Goal: Communication & Community: Participate in discussion

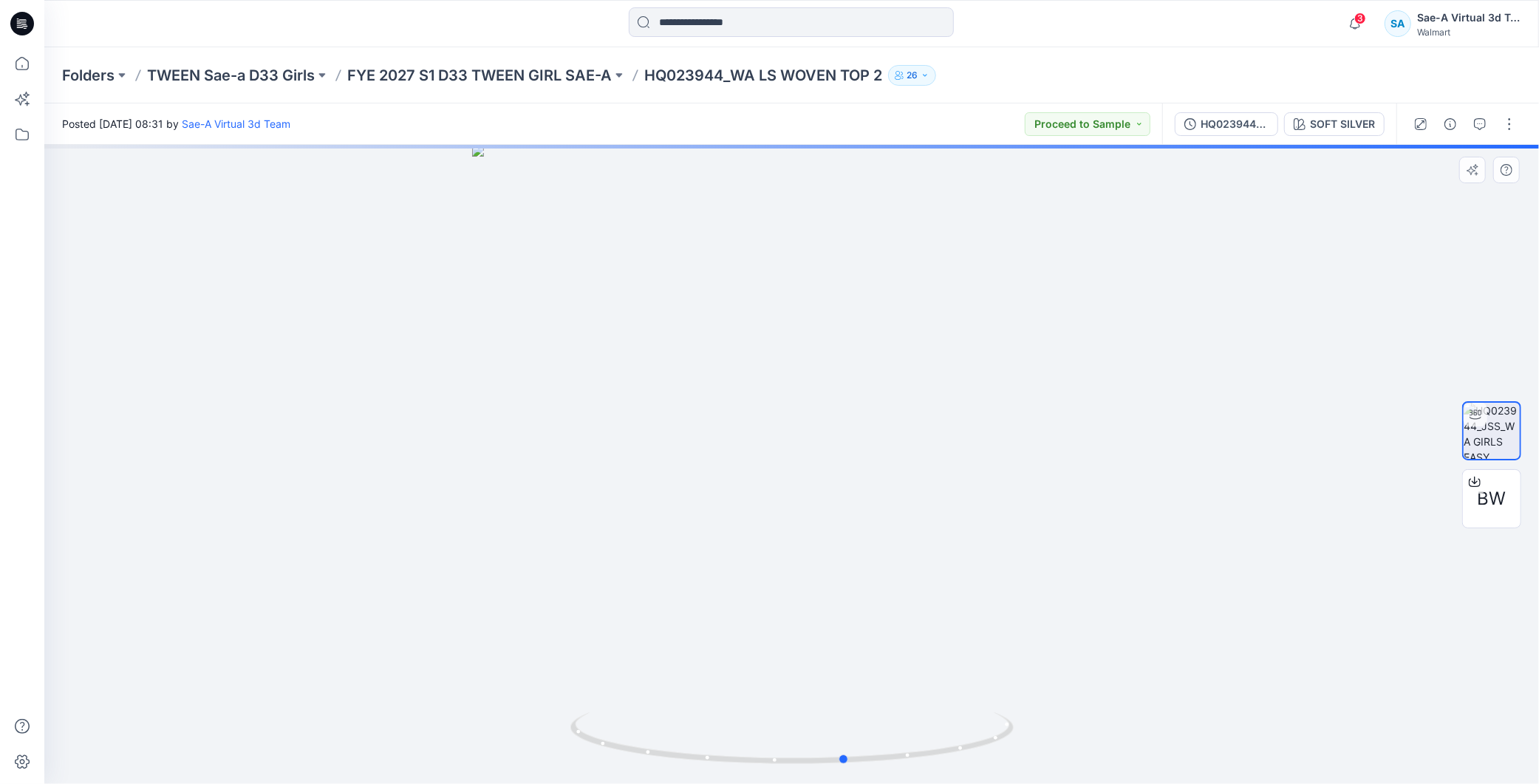
drag, startPoint x: 963, startPoint y: 733, endPoint x: 973, endPoint y: 609, distance: 124.4
click at [1007, 727] on icon at bounding box center [794, 740] width 447 height 56
click at [552, 65] on p "FYE 2027 S1 D33 TWEEN GIRL SAE-A" at bounding box center [479, 75] width 265 height 21
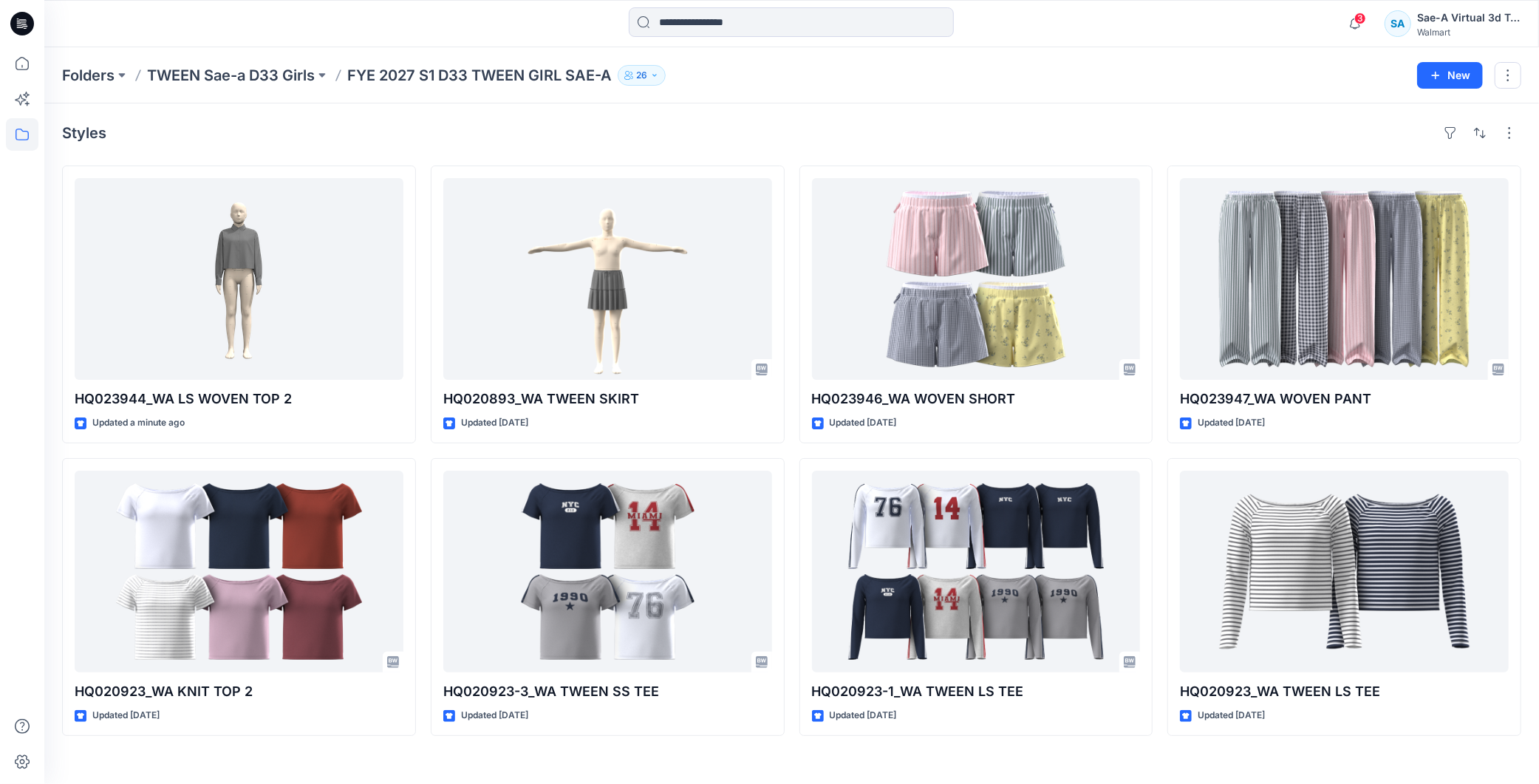
click at [17, 25] on icon at bounding box center [19, 25] width 6 height 1
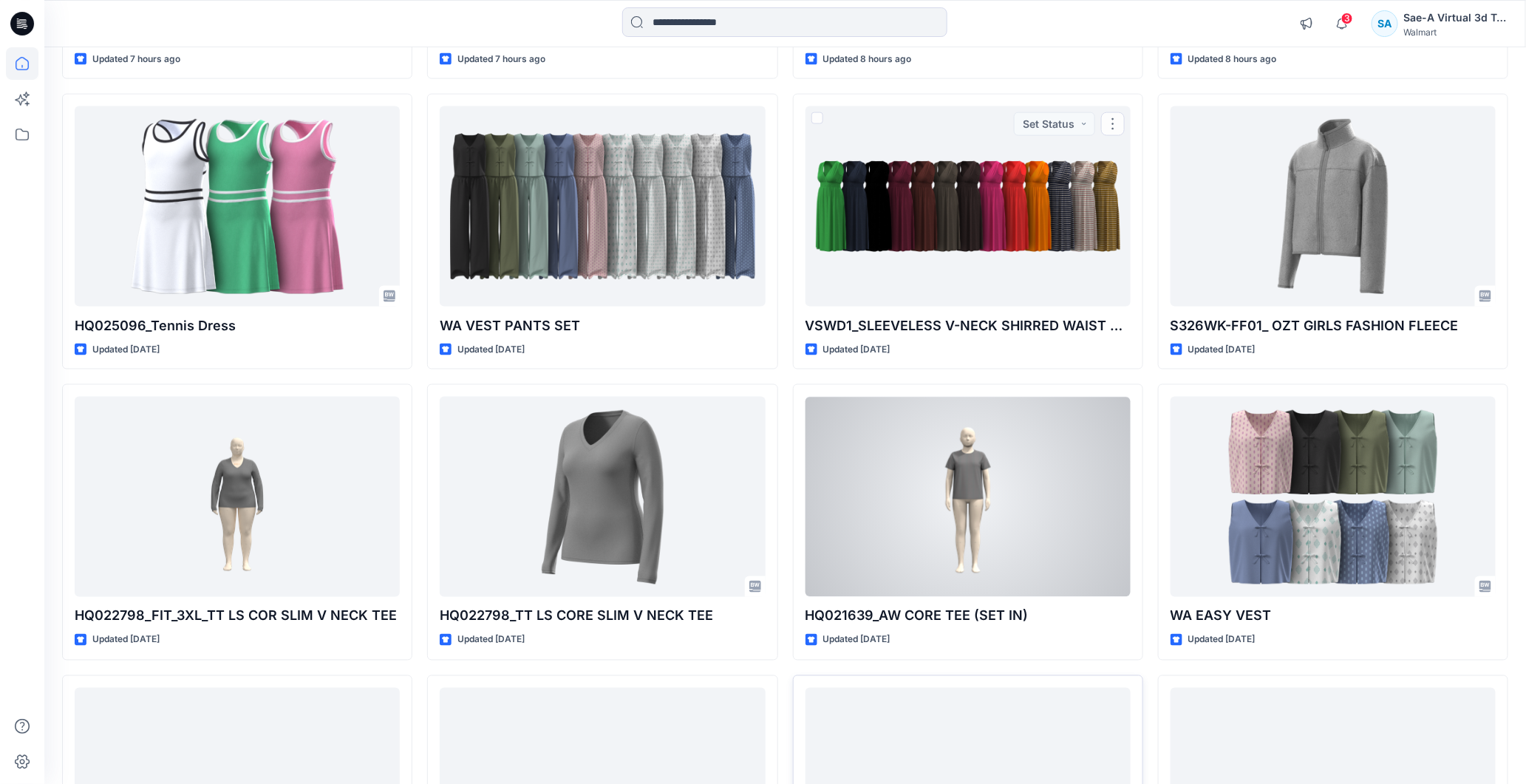
scroll to position [1222, 0]
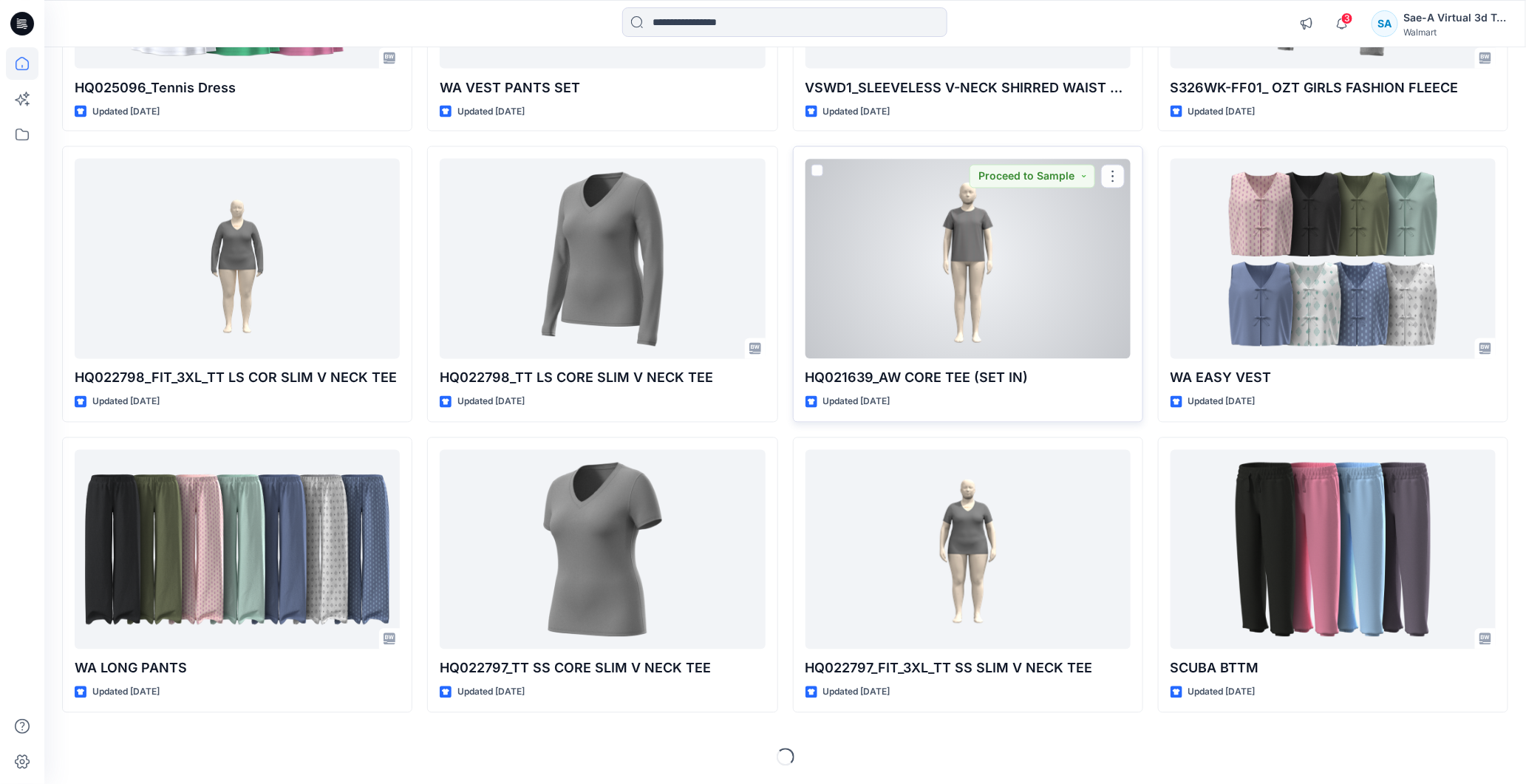
click at [961, 241] on div at bounding box center [967, 259] width 325 height 200
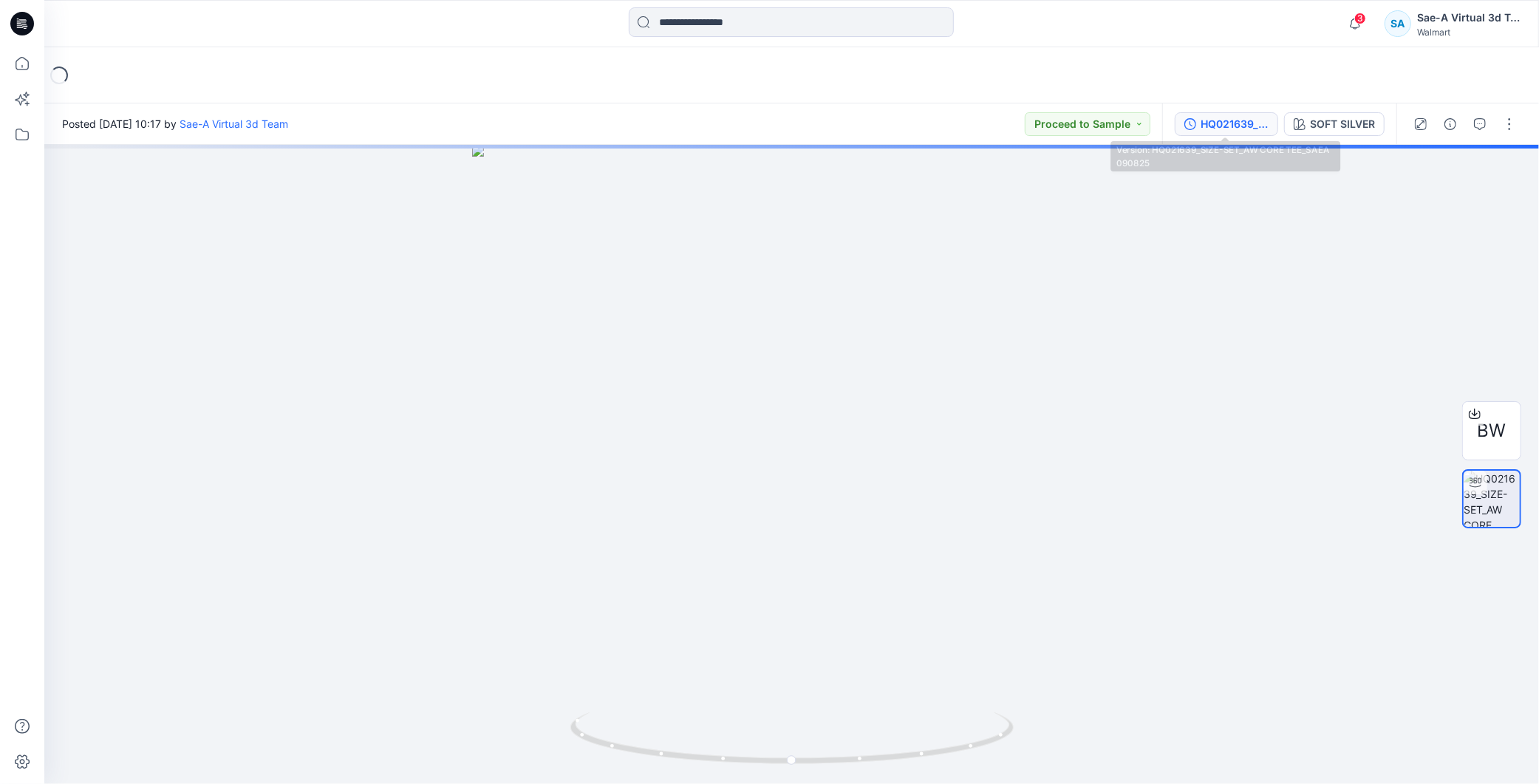
click at [1226, 132] on button "HQ021639_SIZE-SET_AW CORE TEE_SAEA 090825" at bounding box center [1226, 124] width 103 height 24
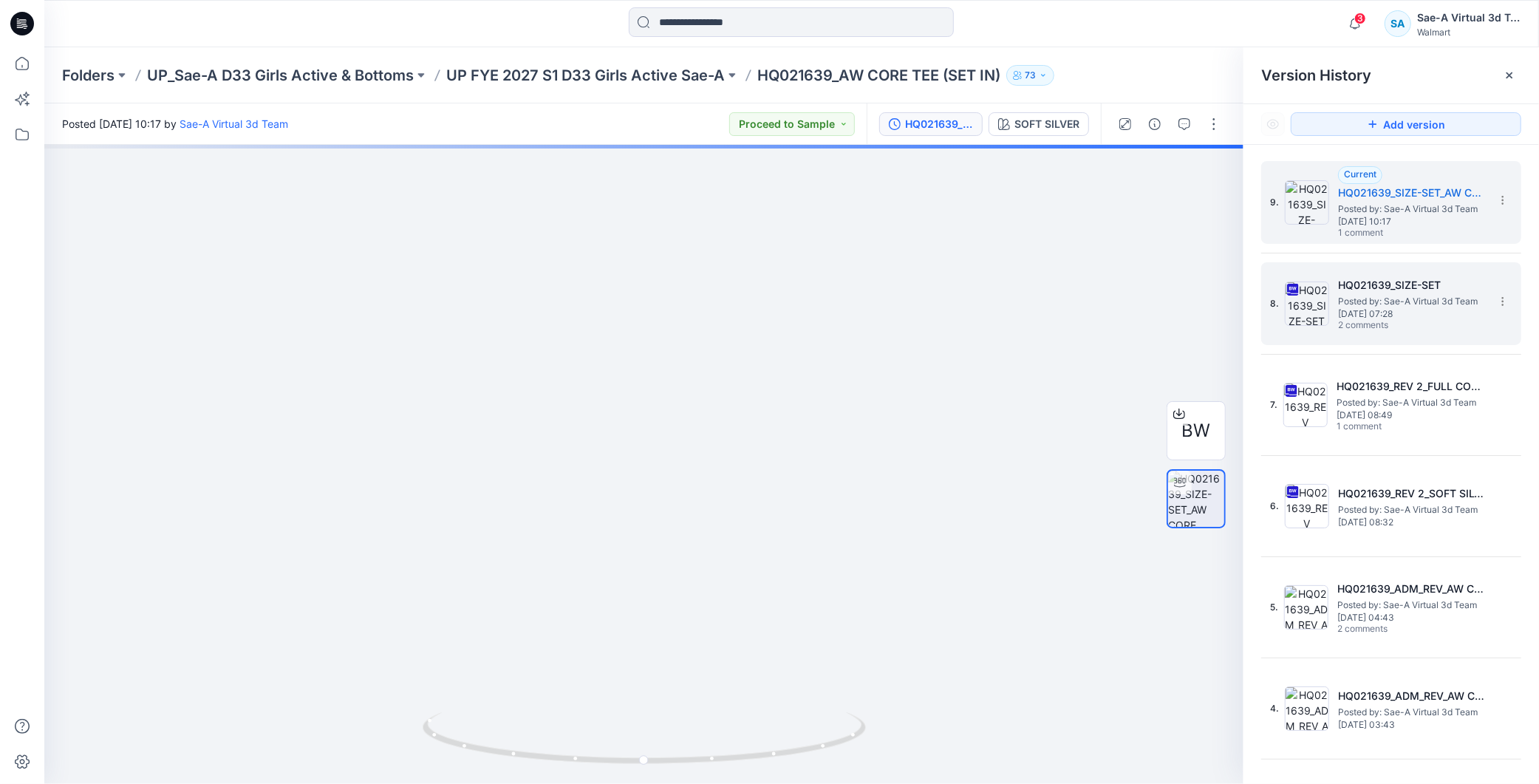
click at [1430, 321] on span "2 comments" at bounding box center [1390, 326] width 103 height 12
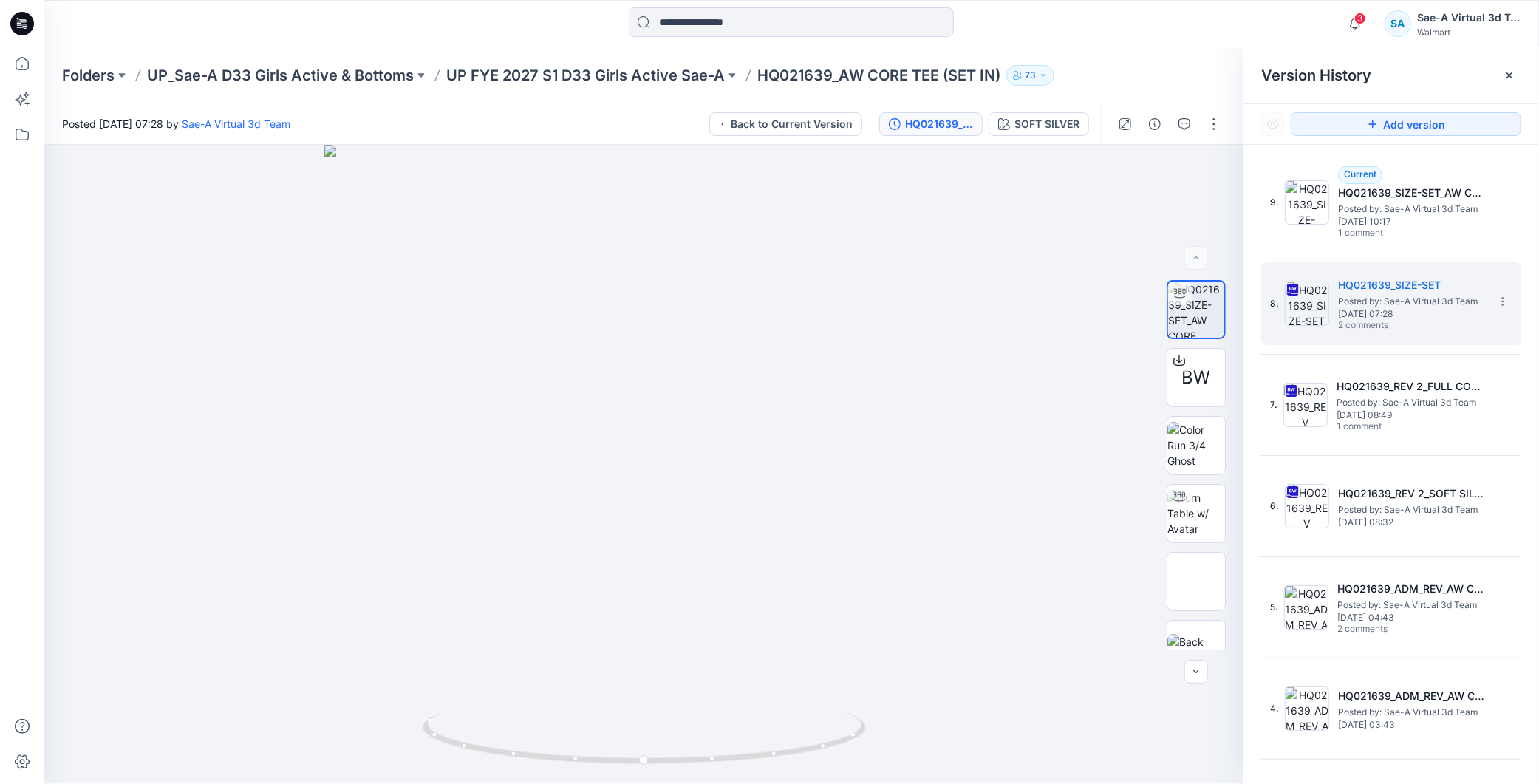
click at [18, 21] on icon at bounding box center [18, 21] width 3 height 1
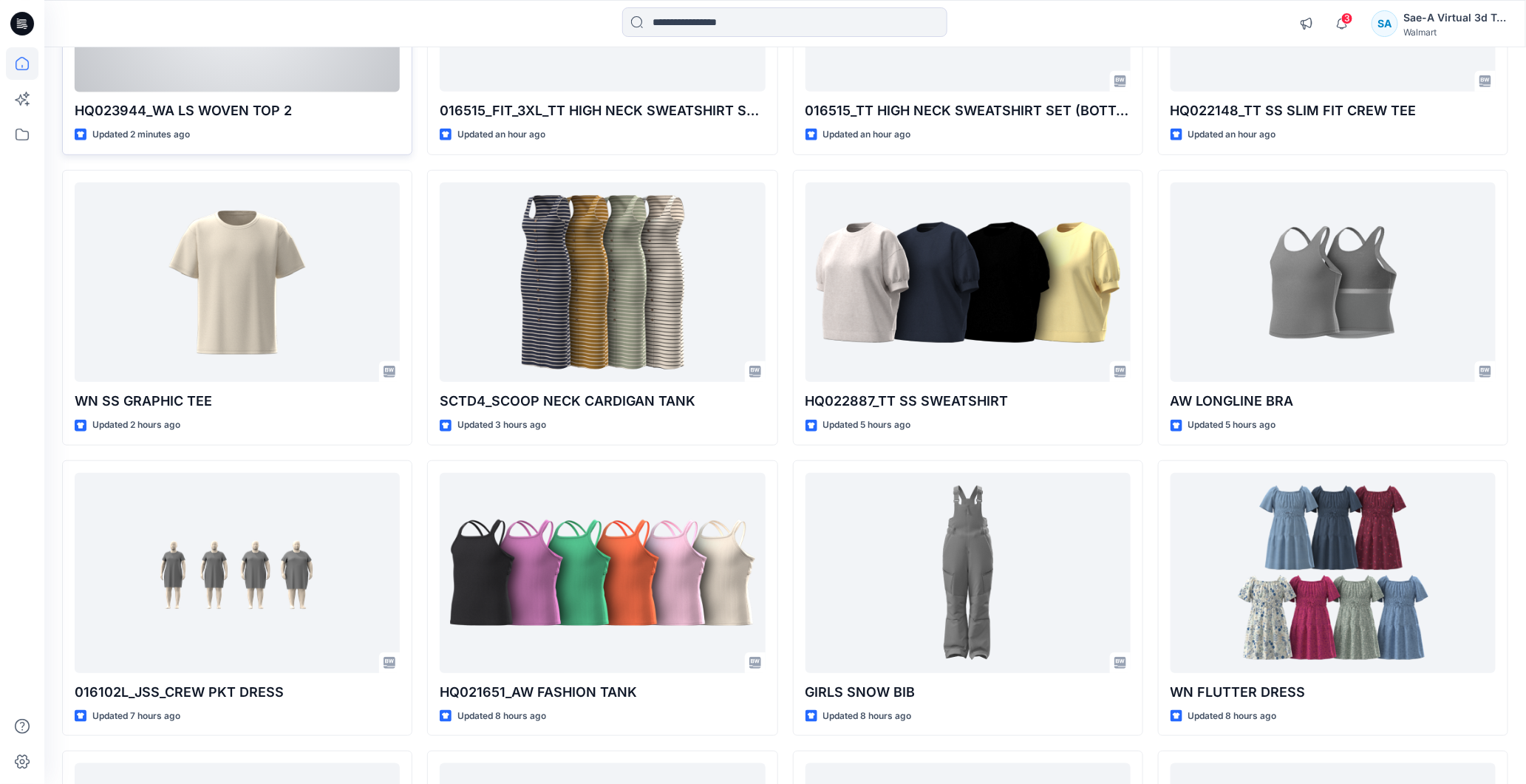
scroll to position [82, 0]
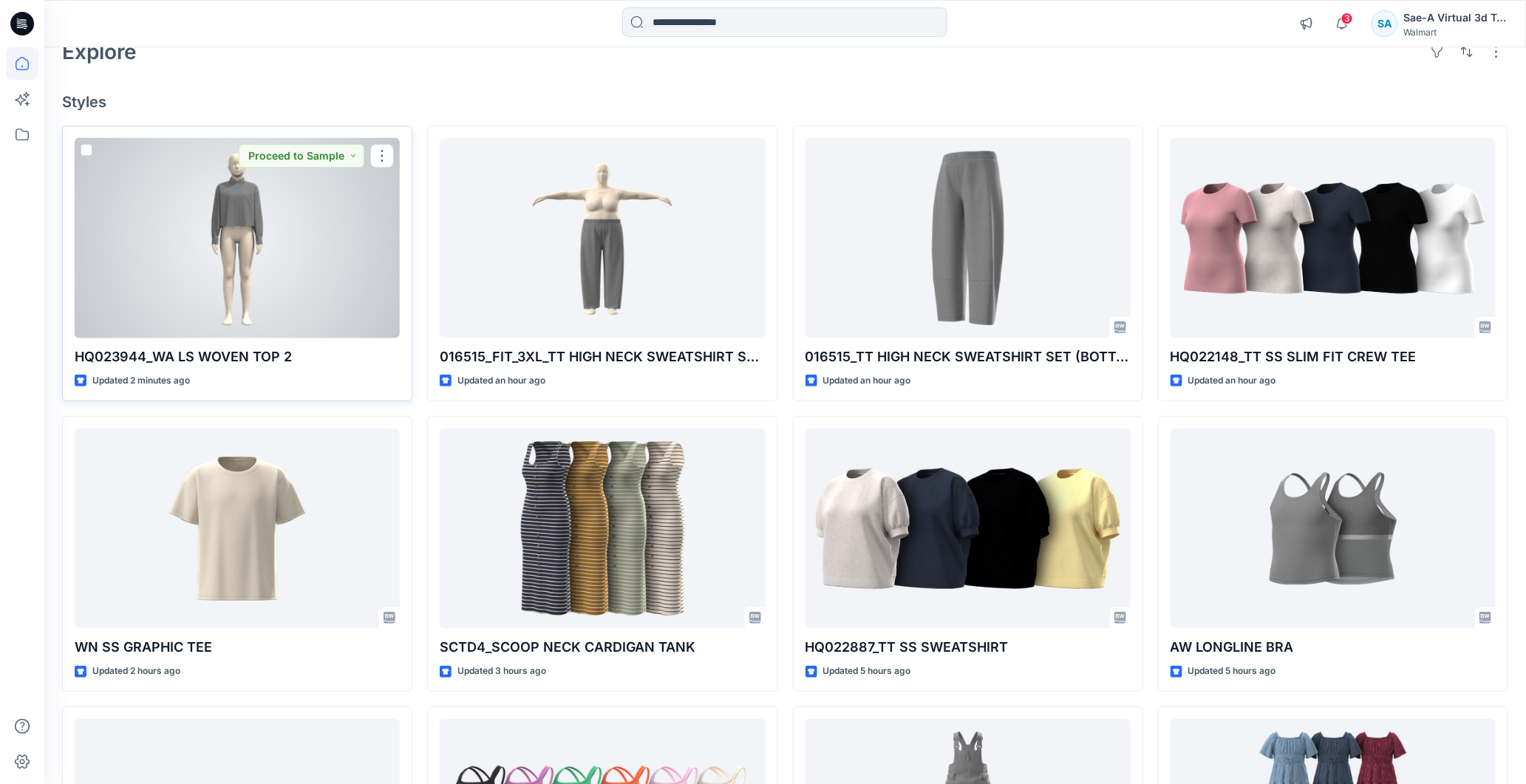
click at [291, 226] on div at bounding box center [237, 238] width 325 height 200
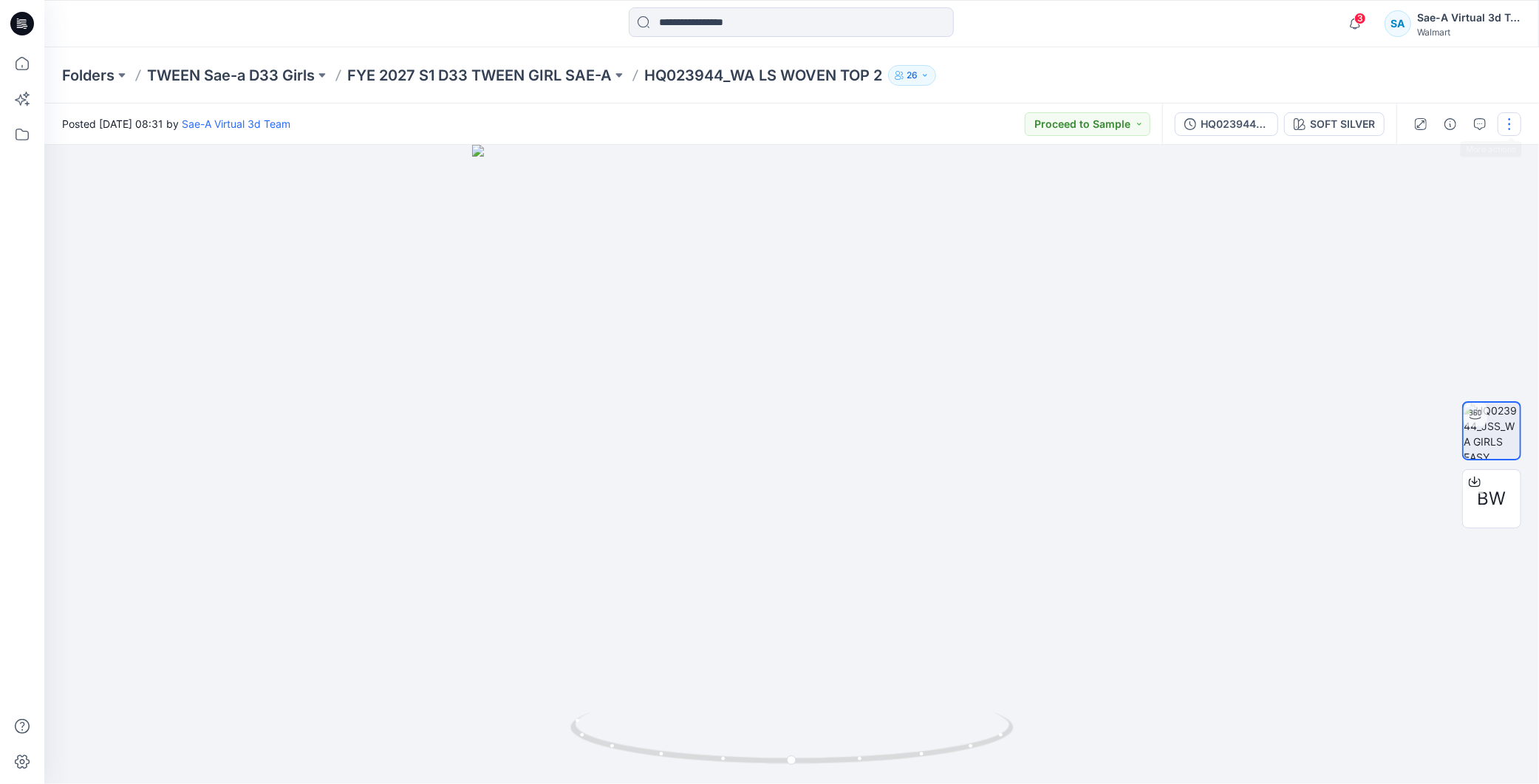
click at [1512, 126] on button "button" at bounding box center [1510, 124] width 24 height 24
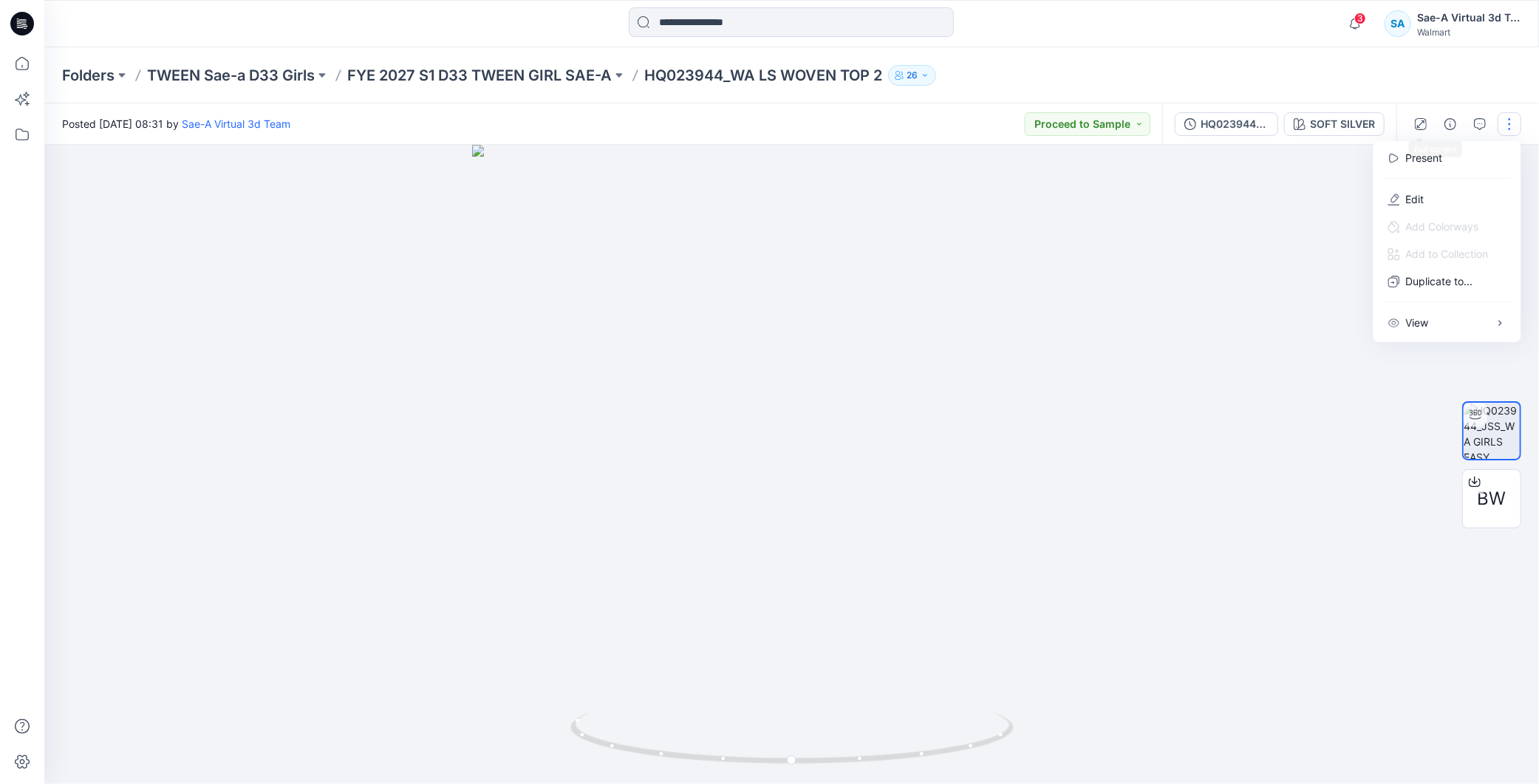
click at [1274, 278] on div at bounding box center [791, 464] width 1495 height 639
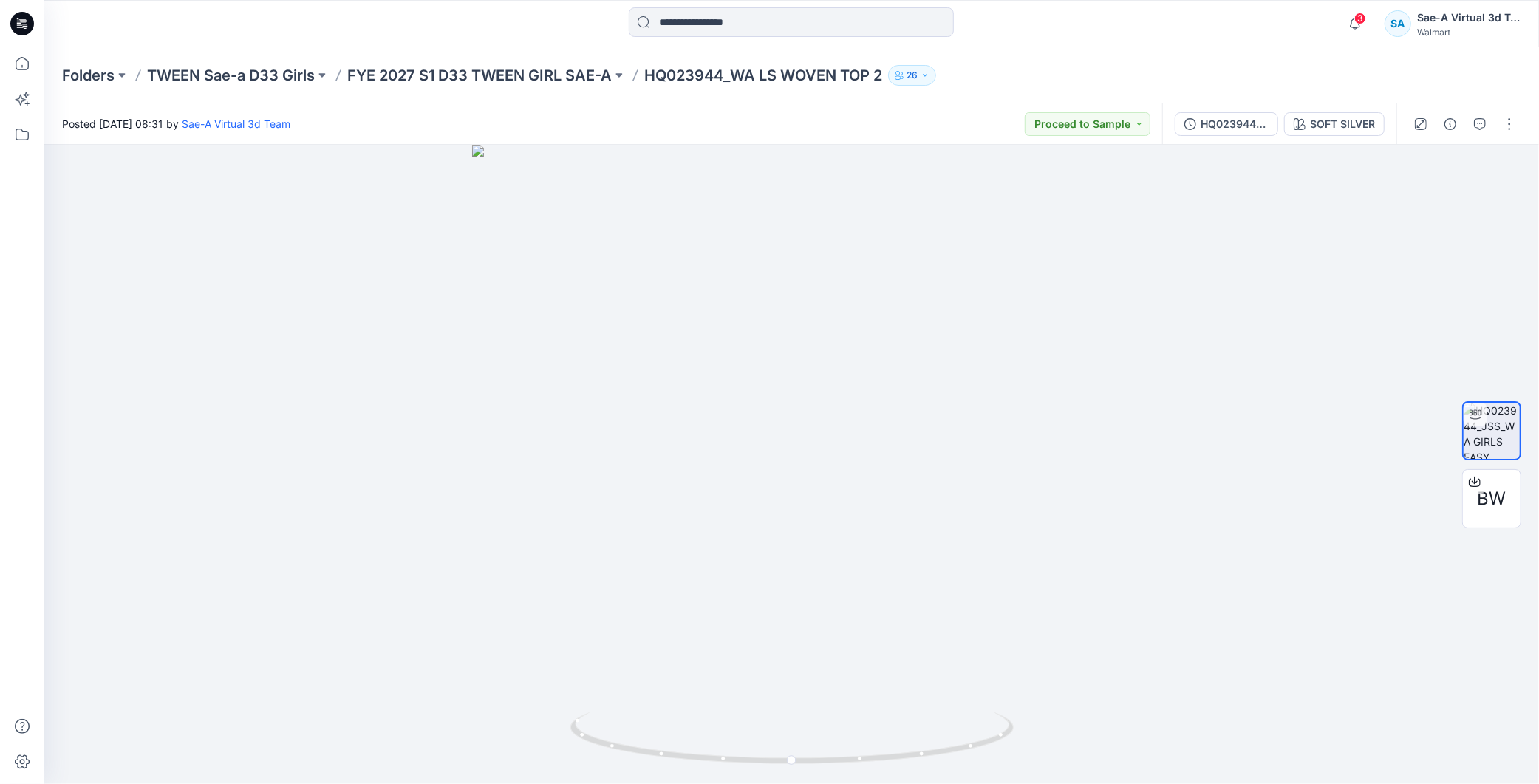
click at [1318, 138] on div "HQ023944_JSS_WA GIRLS EASY PANT_SAEA_090825 SOFT SILVER" at bounding box center [1279, 124] width 234 height 41
click at [1321, 129] on div "SOFT SILVER" at bounding box center [1343, 124] width 65 height 16
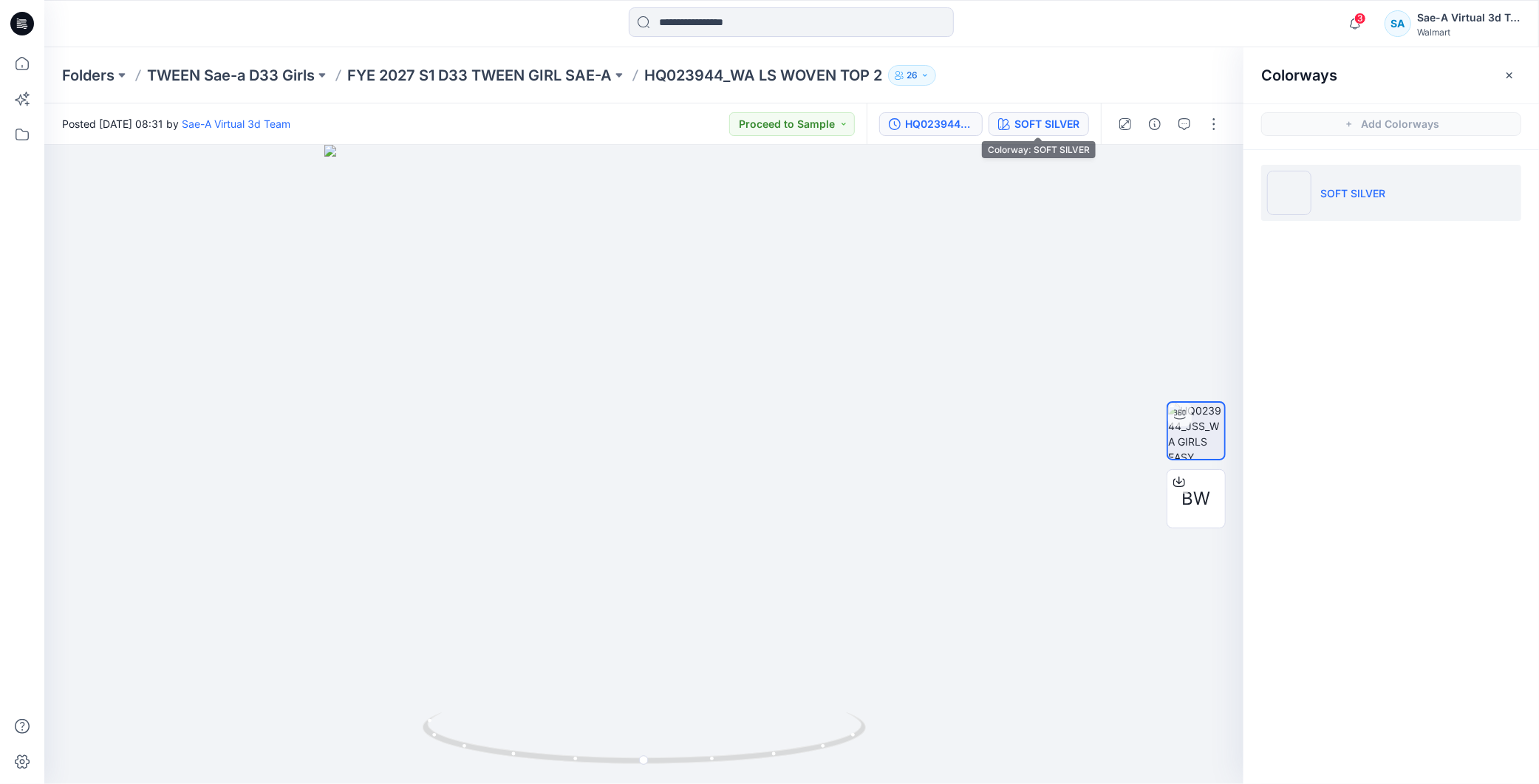
click at [903, 131] on button "HQ023944_JSS_WA GIRLS EASY PANT_SAEA_090825" at bounding box center [930, 124] width 103 height 24
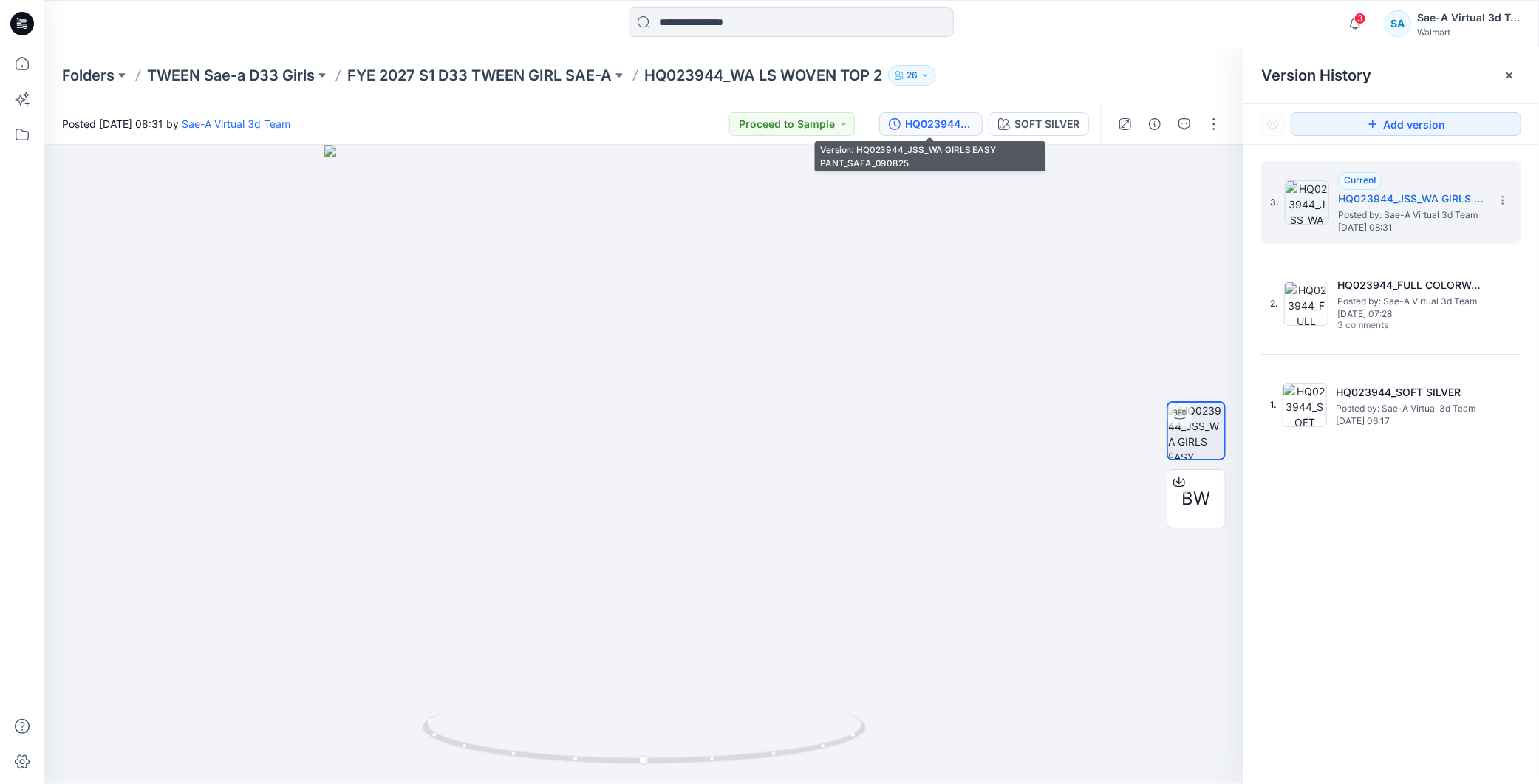
click at [938, 121] on div "HQ023944_JSS_WA GIRLS EASY PANT_SAEA_090825" at bounding box center [939, 124] width 68 height 16
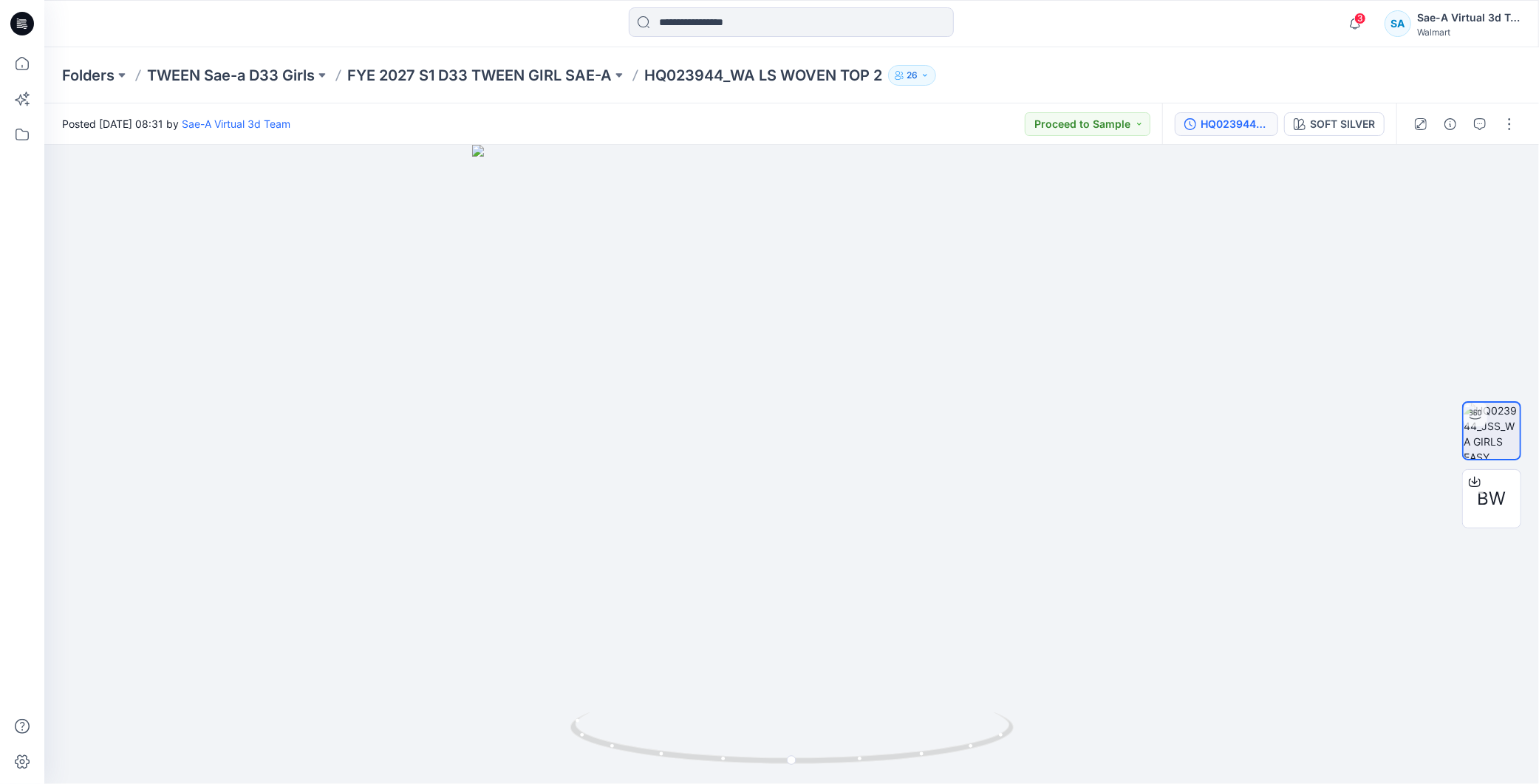
click at [1213, 135] on div "HQ023944_JSS_WA GIRLS EASY PANT_SAEA_090825 SOFT SILVER" at bounding box center [1279, 124] width 234 height 41
click at [1216, 124] on div "HQ023944_JSS_WA GIRLS EASY PANT_SAEA_090825" at bounding box center [1235, 124] width 68 height 16
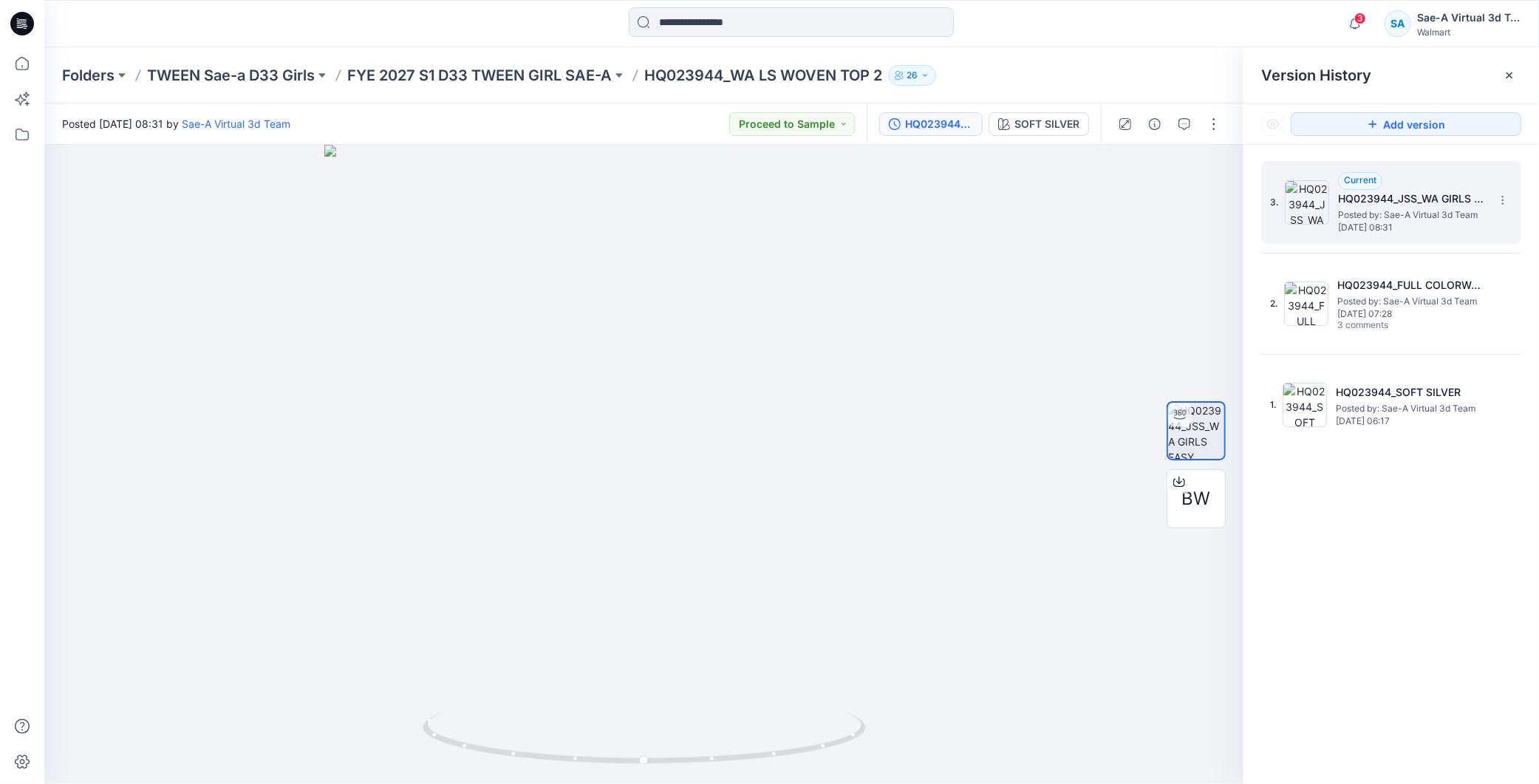
click at [1438, 195] on h5 "HQ023944_JSS_WA GIRLS EASY PANT_SAEA_090825" at bounding box center [1412, 199] width 148 height 17
click at [1501, 200] on icon at bounding box center [1502, 200] width 12 height 12
click at [1449, 261] on div "Rename Version" at bounding box center [1424, 259] width 172 height 29
click at [1411, 196] on input "**********" at bounding box center [1429, 198] width 163 height 24
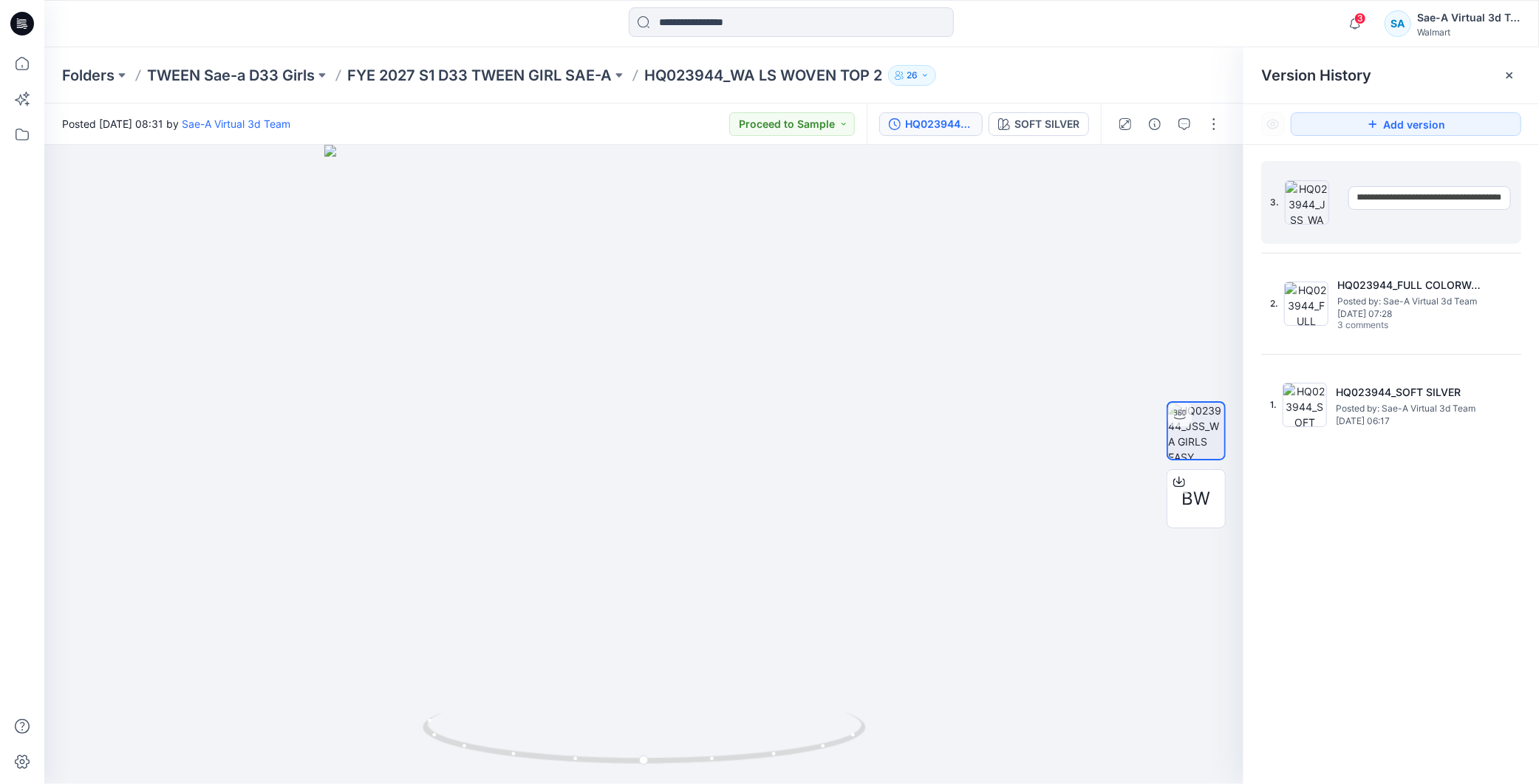
drag, startPoint x: 1398, startPoint y: 196, endPoint x: 1531, endPoint y: 200, distance: 133.1
click at [1531, 200] on div "**********" at bounding box center [1391, 474] width 296 height 660
type input "**********"
click at [1413, 564] on div "**********" at bounding box center [1391, 474] width 296 height 660
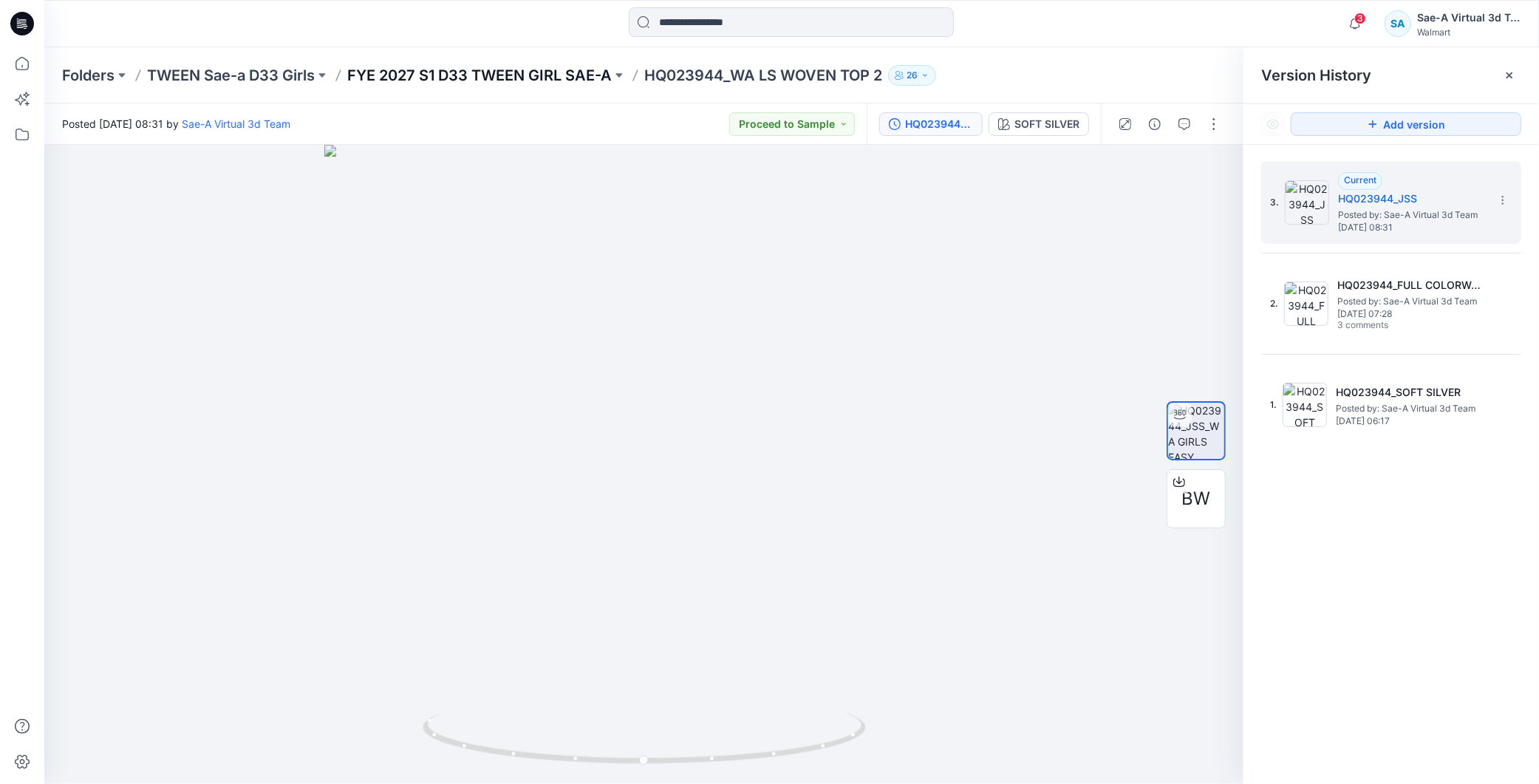
click at [609, 77] on p "FYE 2027 S1 D33 TWEEN GIRL SAE-A" at bounding box center [479, 75] width 265 height 21
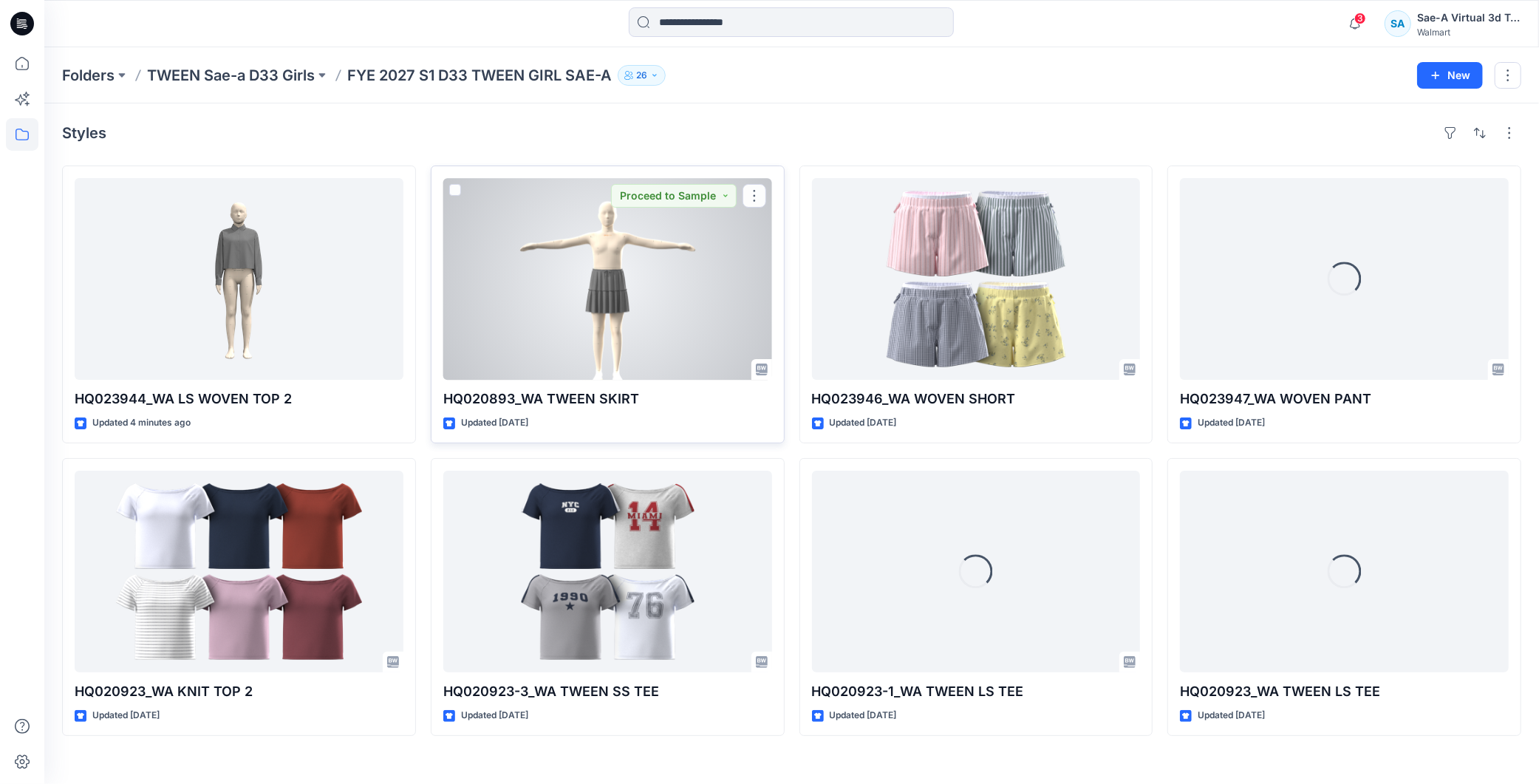
click at [670, 249] on div at bounding box center [608, 279] width 329 height 202
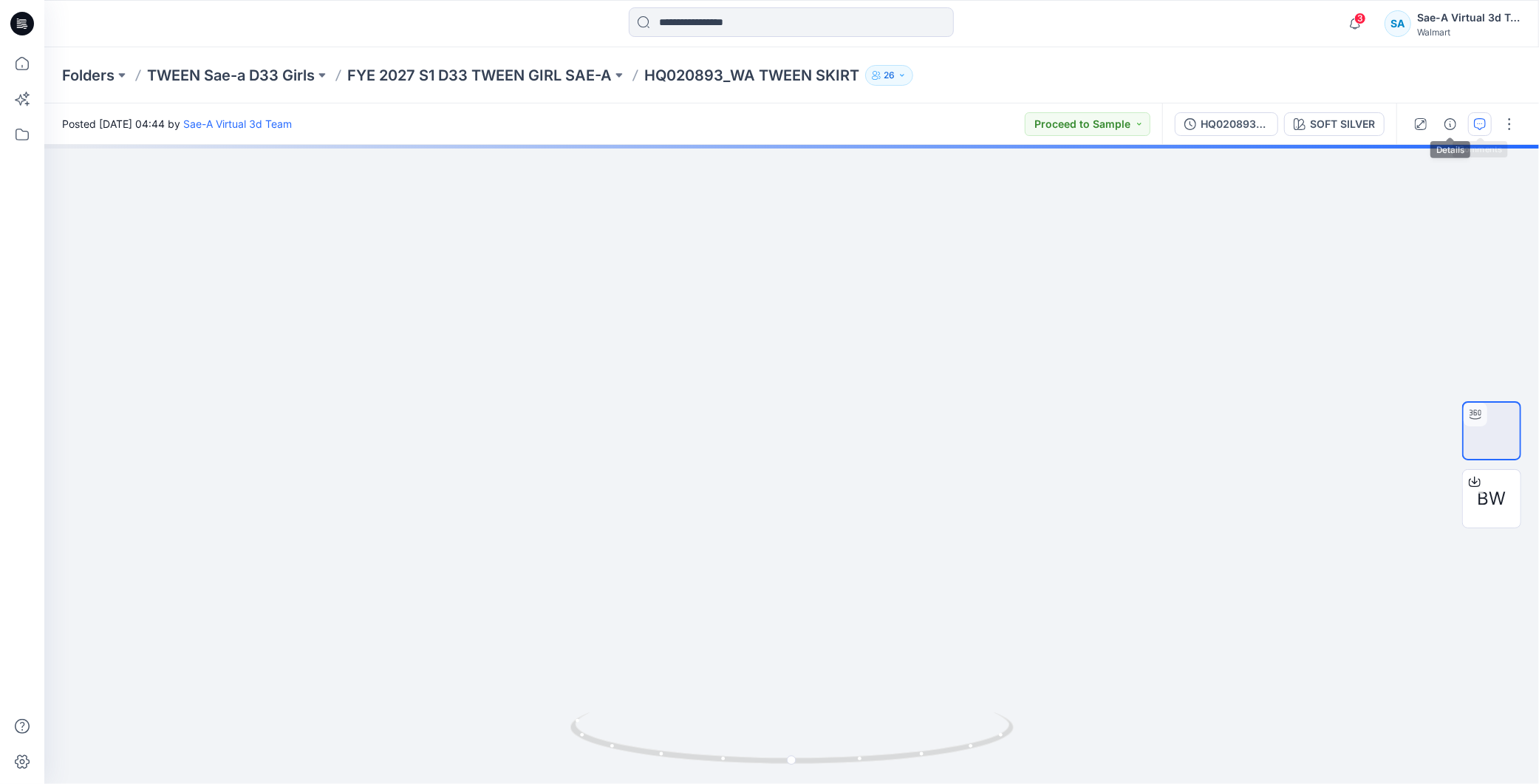
click at [1482, 126] on icon "button" at bounding box center [1479, 124] width 12 height 12
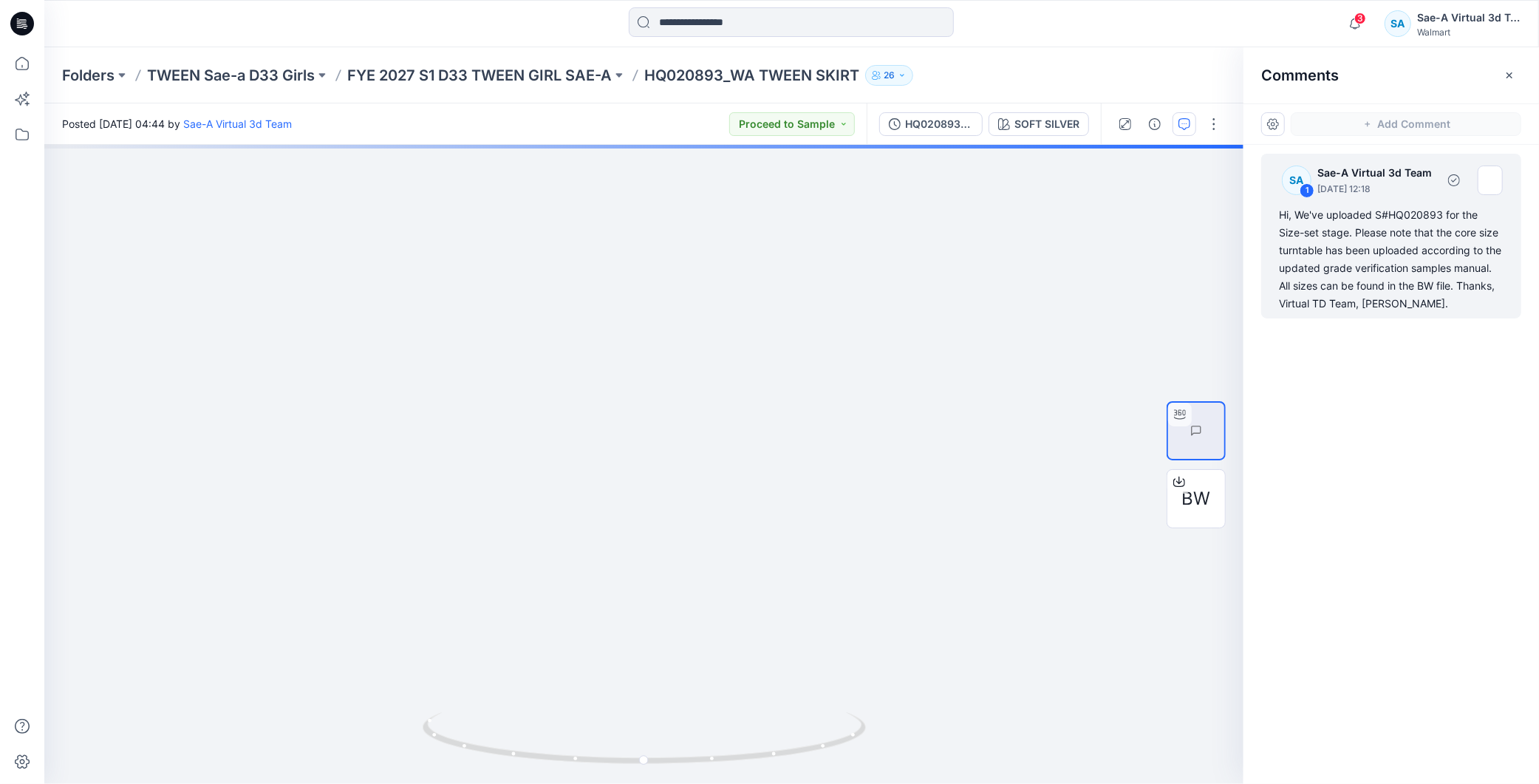
click at [1402, 285] on div "Hi, We've uploaded S#HQ020893 for the Size-set stage. Please note that the core…" at bounding box center [1390, 259] width 225 height 106
click at [1399, 253] on div "Hi, We've uploaded S#HQ020893 for the Size-set stage. Please note that the core…" at bounding box center [1390, 259] width 225 height 106
click at [1374, 251] on div "Hi, We've uploaded S#HQ020893 for the Size-set stage. Please note that the core…" at bounding box center [1390, 259] width 225 height 106
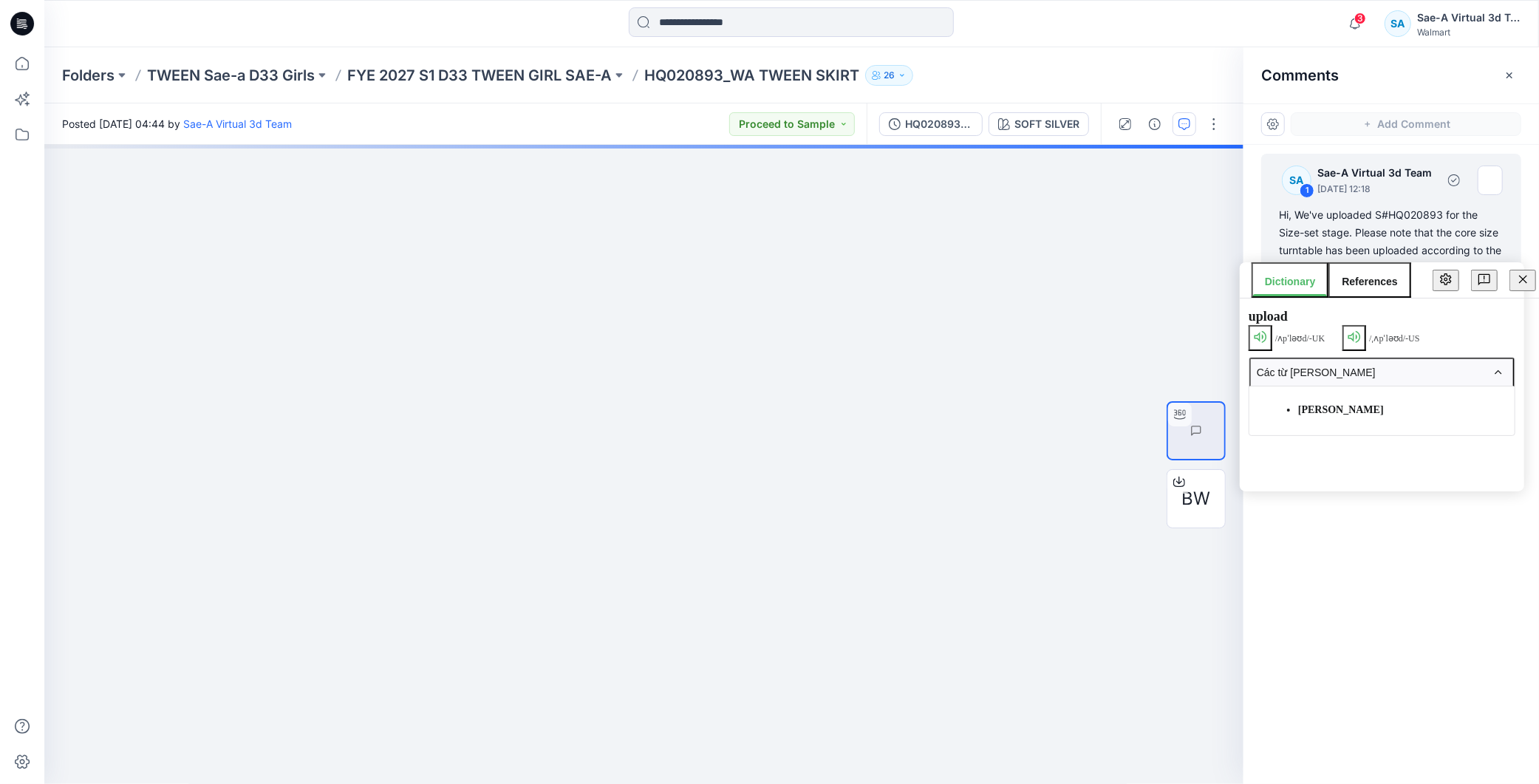
click at [1372, 226] on div "Hi, We've uploaded S#HQ020893 for the Size-set stage. Please note that the core…" at bounding box center [1390, 259] width 225 height 106
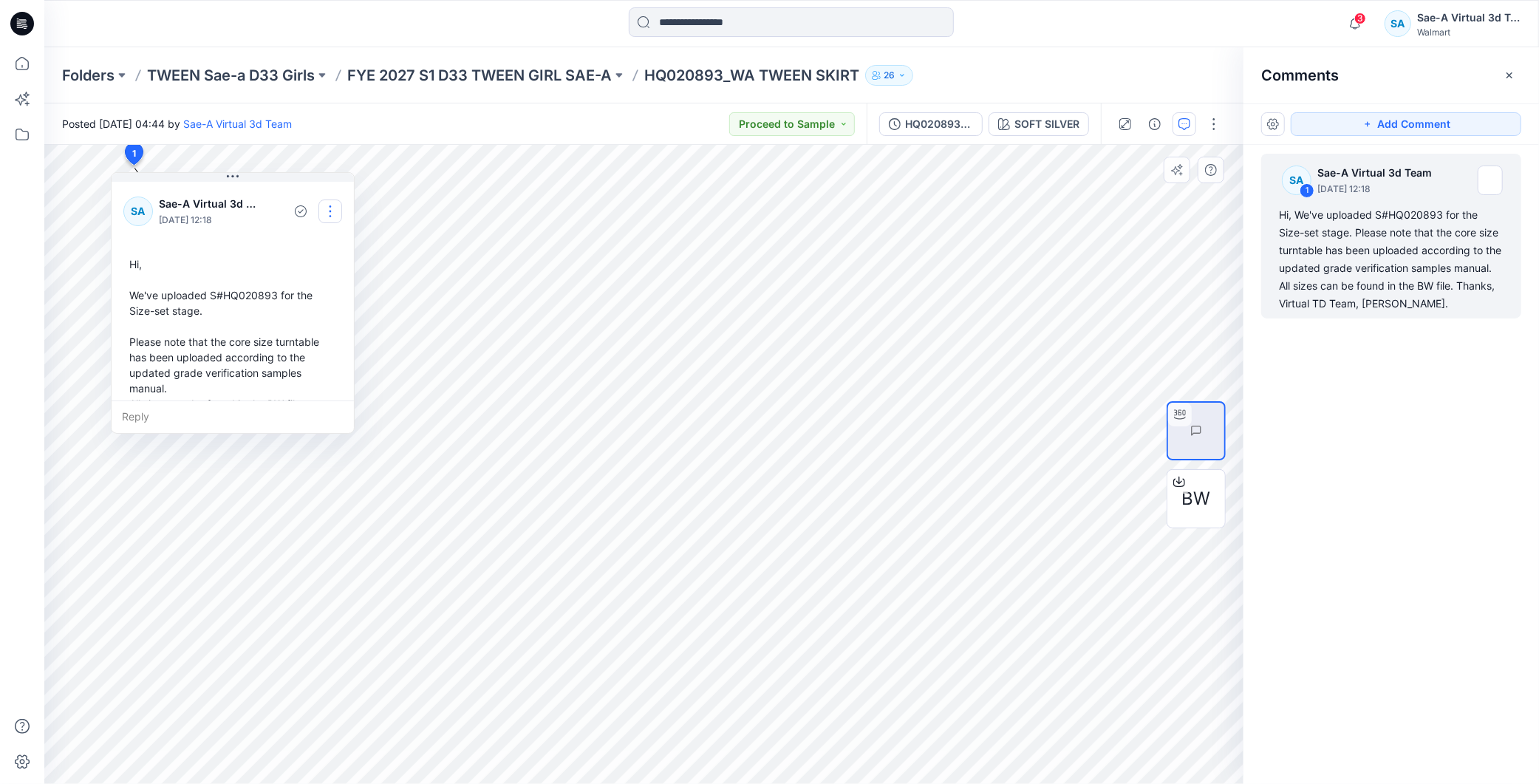
click at [328, 204] on button "button" at bounding box center [331, 211] width 24 height 24
click at [293, 239] on icon "button" at bounding box center [288, 245] width 12 height 12
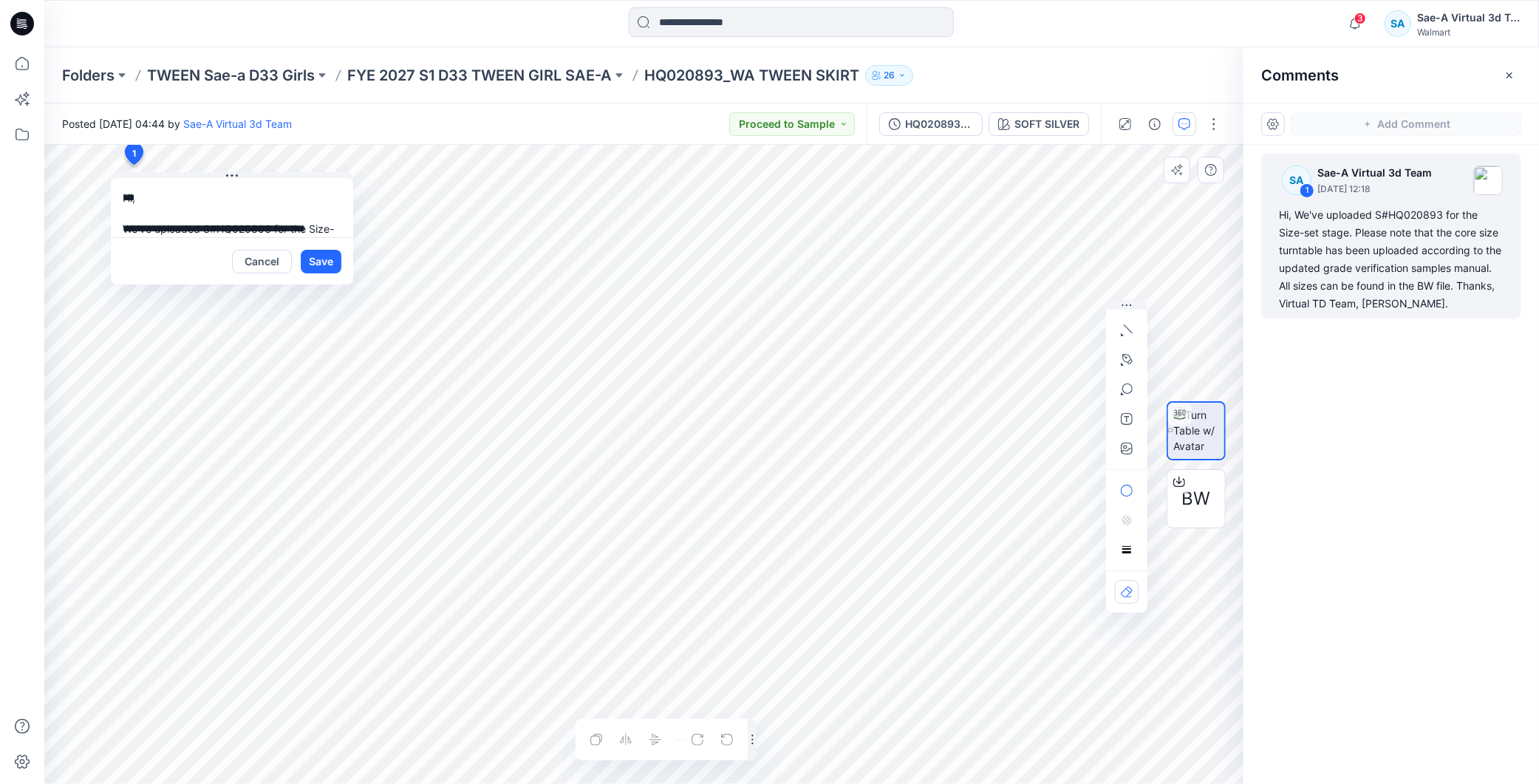
scroll to position [150, 0]
click at [257, 268] on button "Cancel" at bounding box center [261, 261] width 60 height 24
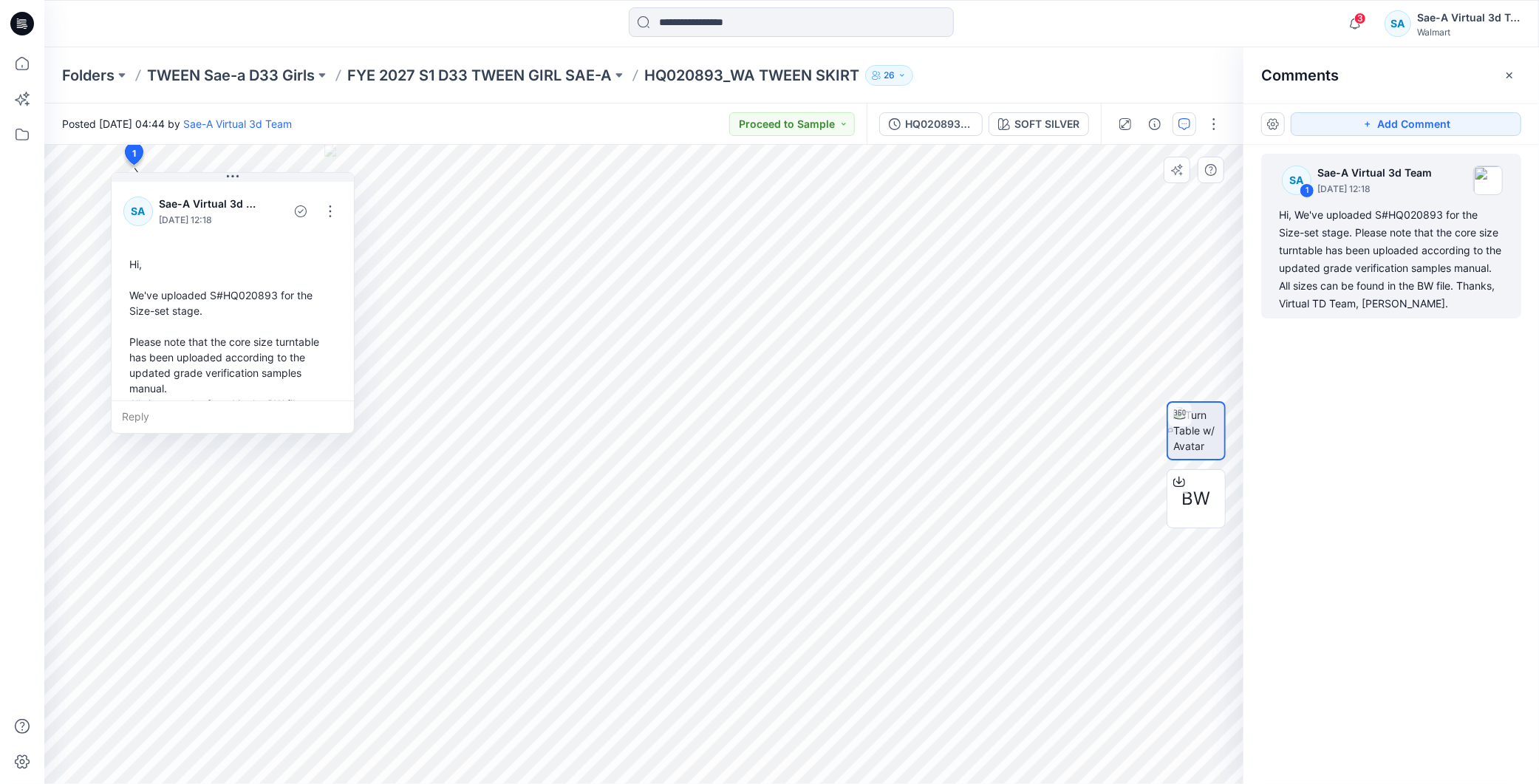
click at [1375, 454] on div "SA 1 Sae-A Virtual 3d Team August 28, 2025 12:18 Hi, We've uploaded S#HQ020893 …" at bounding box center [1391, 436] width 296 height 584
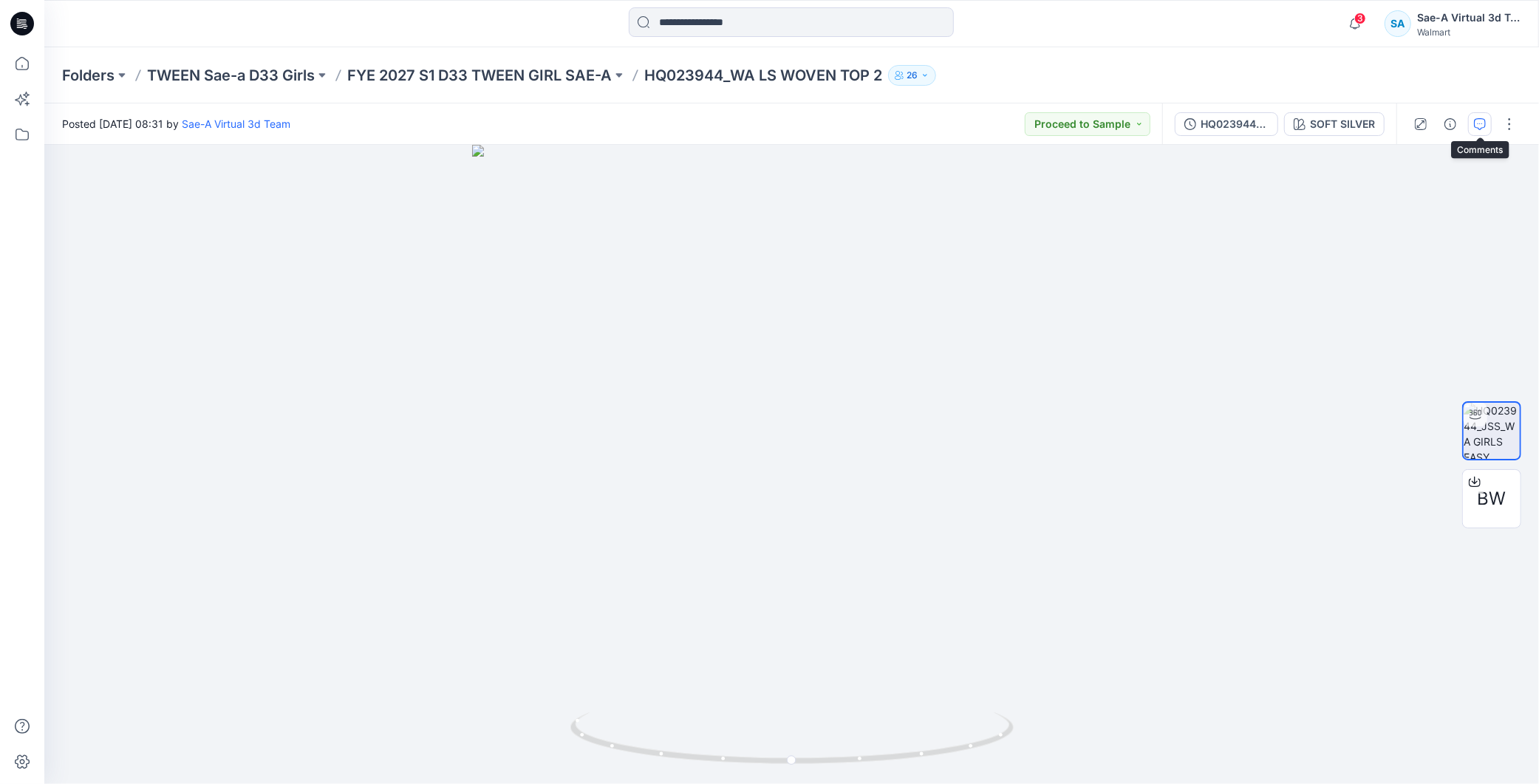
click at [1481, 120] on icon "button" at bounding box center [1479, 124] width 12 height 12
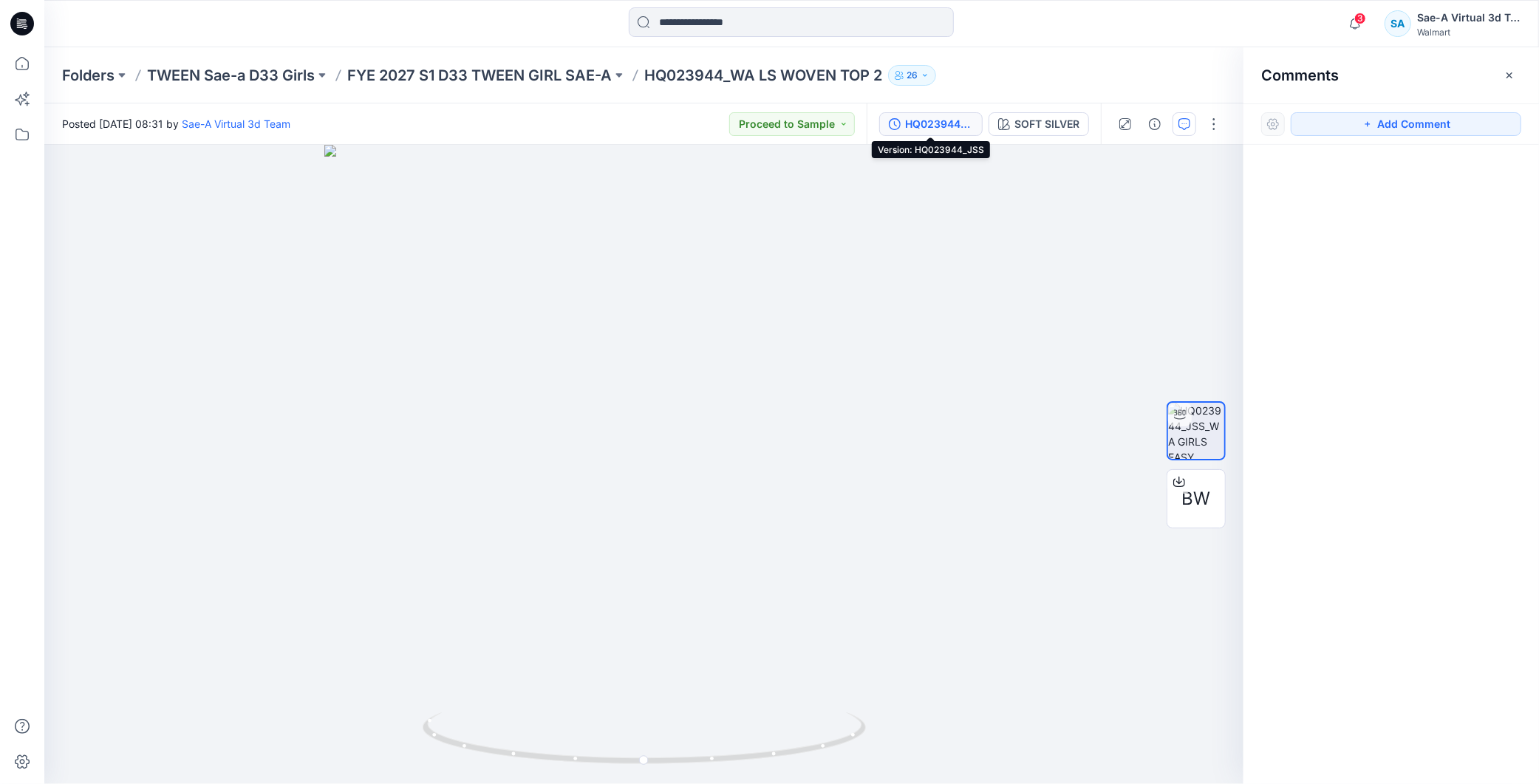
click at [953, 121] on div "HQ023944_JSS" at bounding box center [939, 124] width 68 height 16
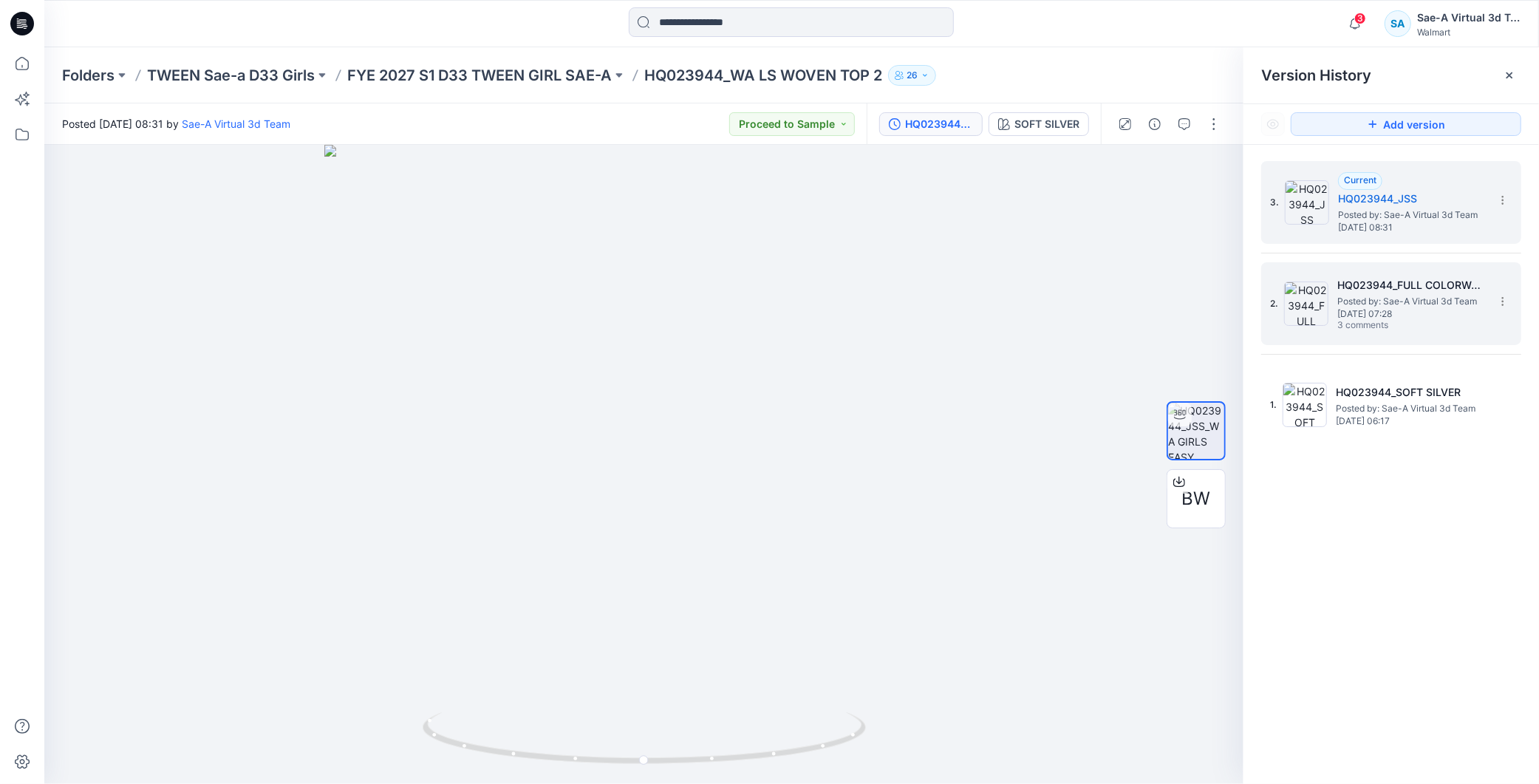
drag, startPoint x: 1405, startPoint y: 222, endPoint x: 1335, endPoint y: 276, distance: 88.4
click at [1405, 222] on span "[DATE] 08:31" at bounding box center [1412, 227] width 148 height 10
click at [1191, 127] on button "button" at bounding box center [1185, 124] width 24 height 24
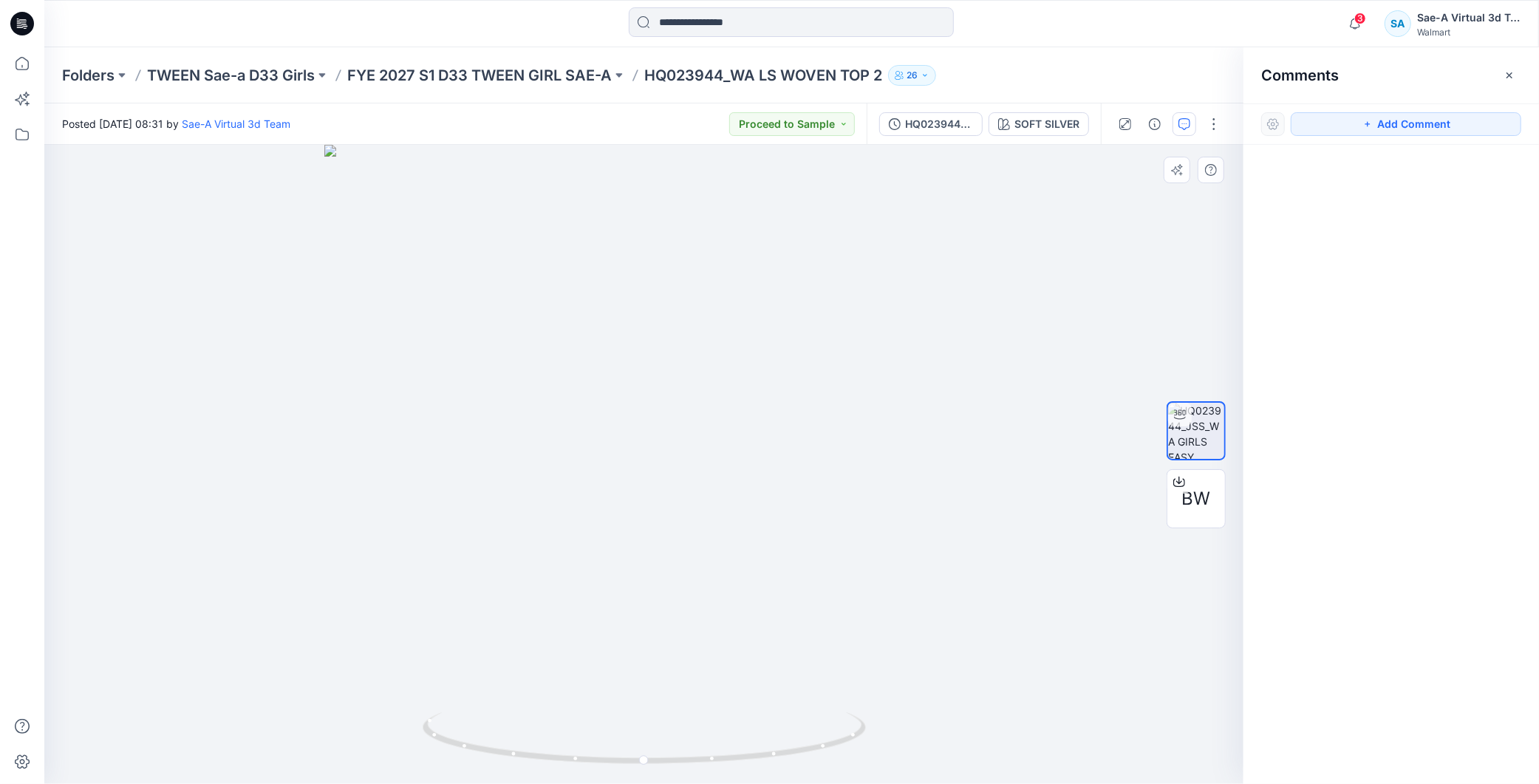
click at [141, 200] on div at bounding box center [644, 464] width 1199 height 639
click at [1323, 122] on button "Add Comment" at bounding box center [1406, 124] width 230 height 24
click at [204, 203] on div "1" at bounding box center [644, 464] width 1199 height 639
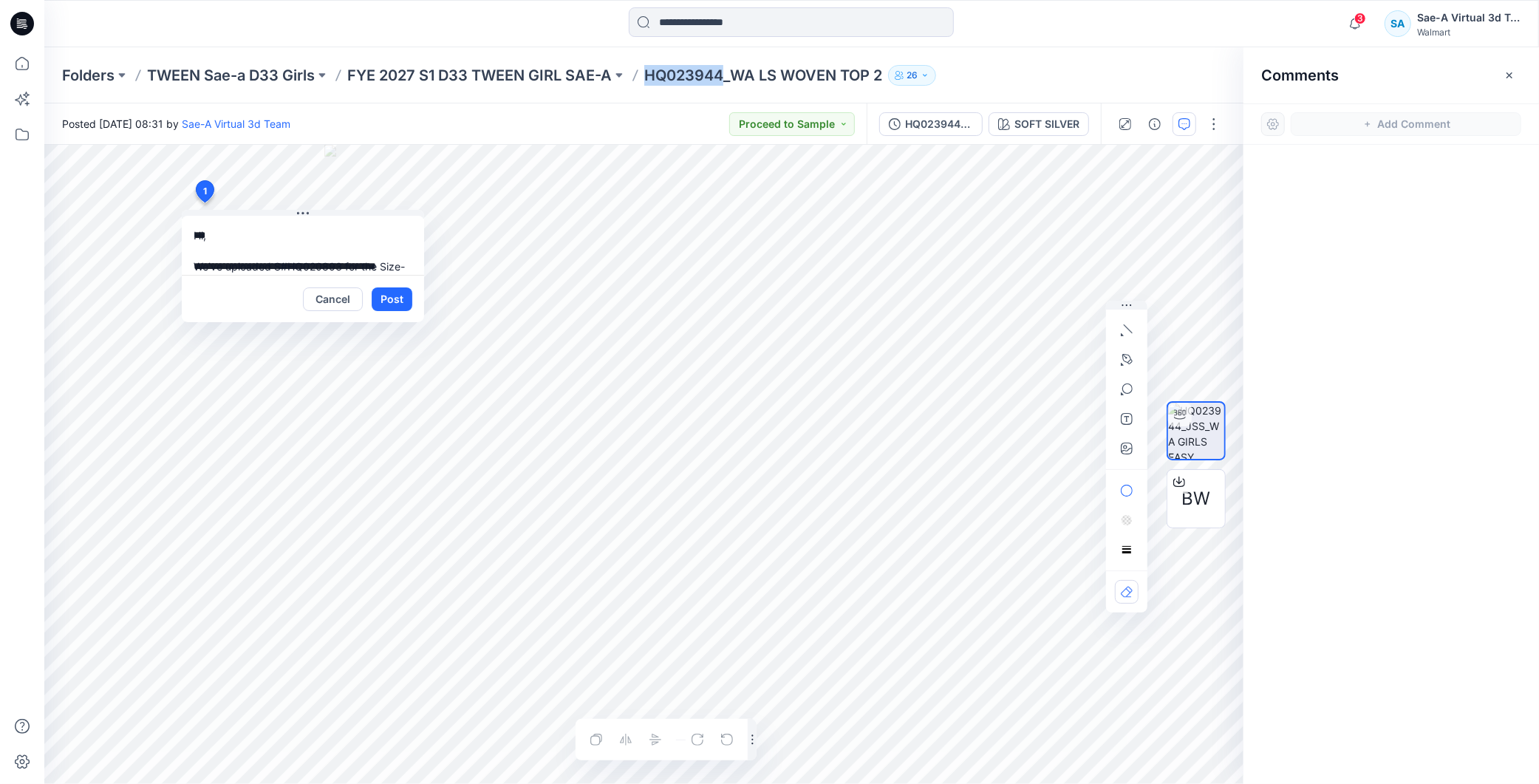
drag, startPoint x: 726, startPoint y: 71, endPoint x: 653, endPoint y: 75, distance: 73.1
click at [653, 75] on p "HQ023944_WA LS WOVEN TOP 2" at bounding box center [763, 75] width 238 height 21
copy p "HQ023944"
drag, startPoint x: 338, startPoint y: 263, endPoint x: 303, endPoint y: 255, distance: 35.9
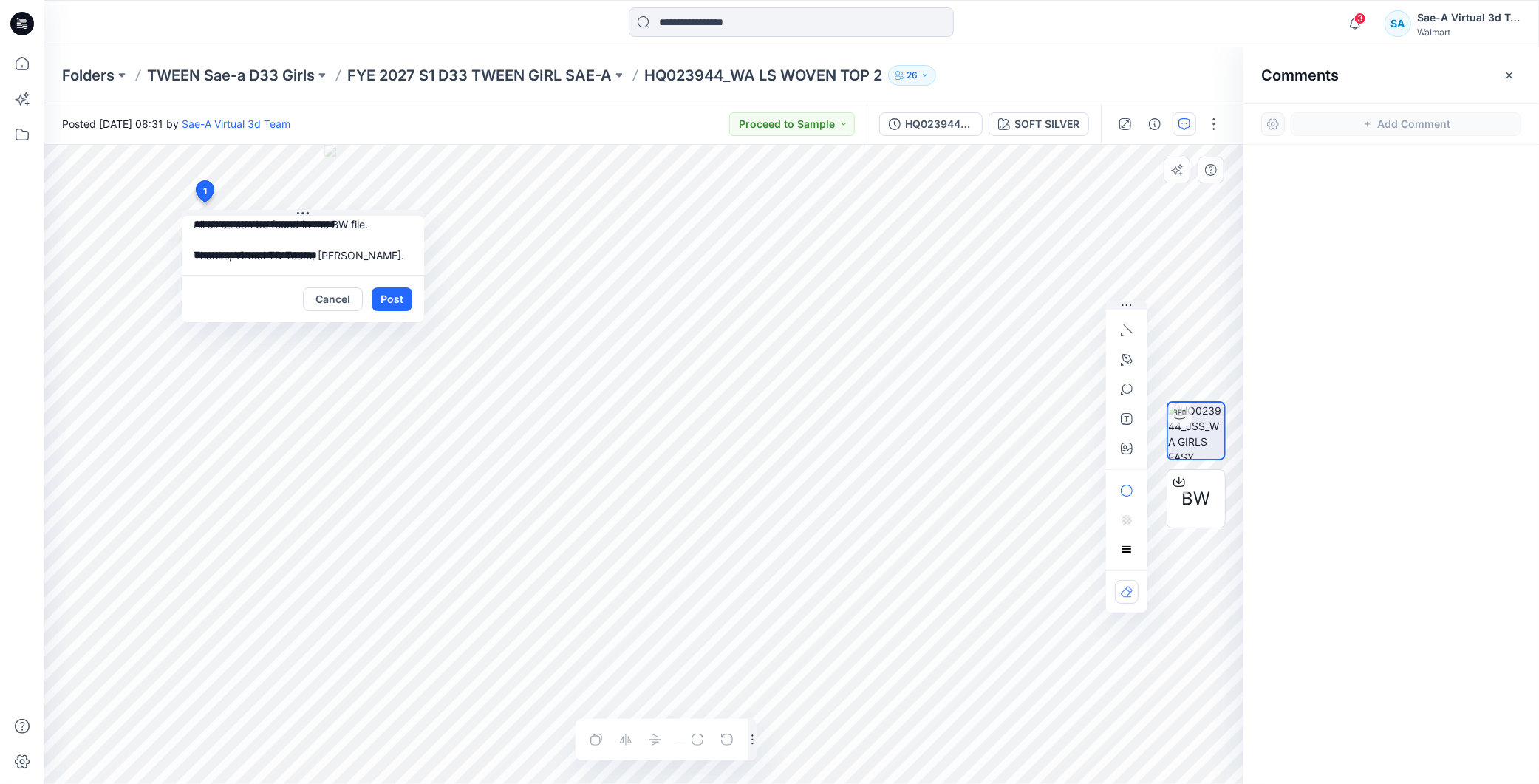
click at [303, 255] on textarea "**********" at bounding box center [303, 245] width 242 height 59
click at [326, 253] on textarea "**********" at bounding box center [303, 245] width 242 height 59
click at [341, 258] on textarea "**********" at bounding box center [303, 245] width 242 height 59
paste textarea "********"
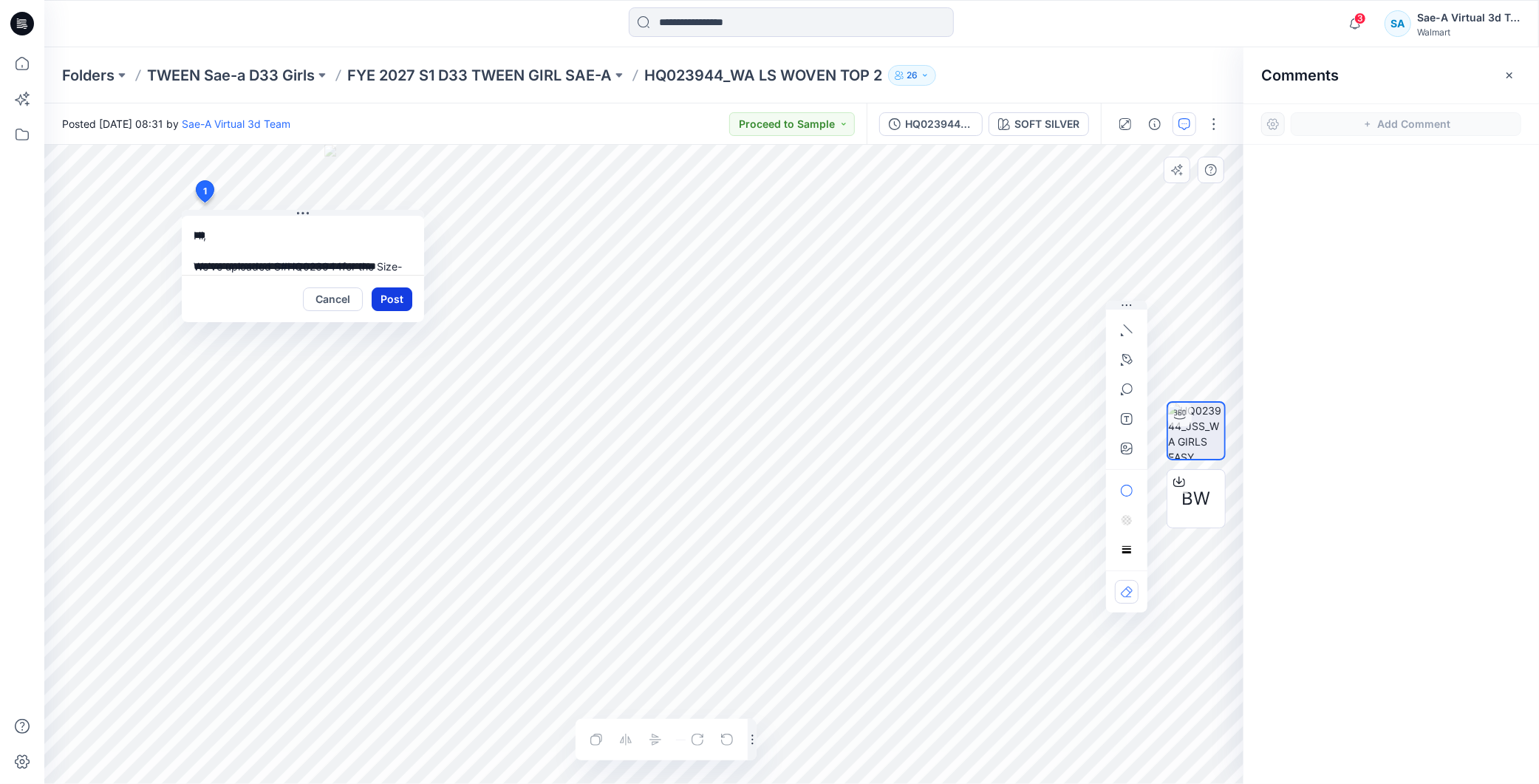
type textarea "**********"
click at [392, 297] on button "Post" at bounding box center [392, 299] width 41 height 24
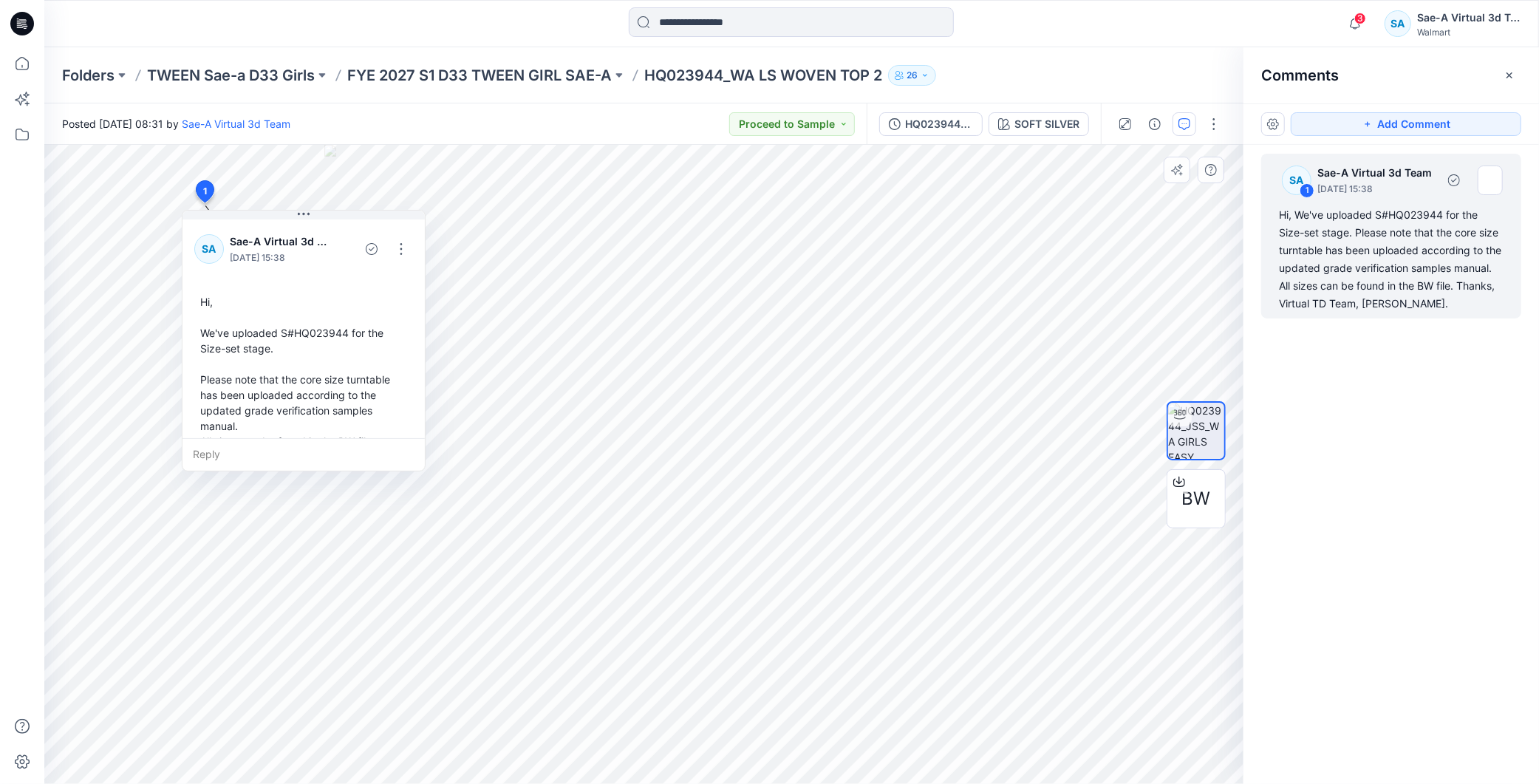
click at [1427, 483] on div "SA 1 Sae-A Virtual 3d Team September 08, 2025 15:38 Hi, We've uploaded S#HQ0239…" at bounding box center [1391, 436] width 296 height 584
click at [556, 84] on p "FYE 2027 S1 D33 TWEEN GIRL SAE-A" at bounding box center [479, 75] width 265 height 21
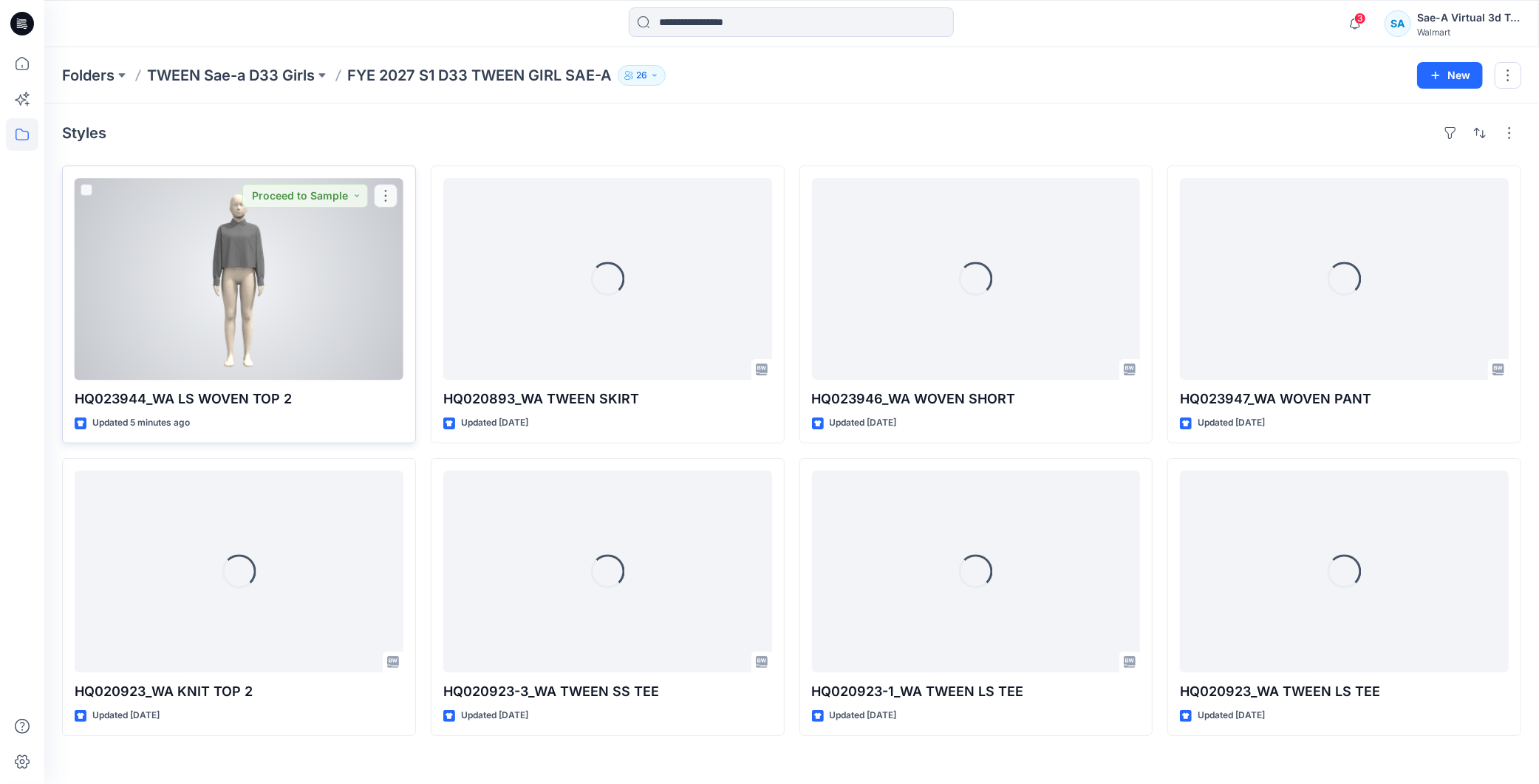
click at [171, 381] on div "HQ023944_WA LS WOVEN TOP 2 Updated 5 minutes ago Proceed to Sample" at bounding box center [238, 304] width 354 height 278
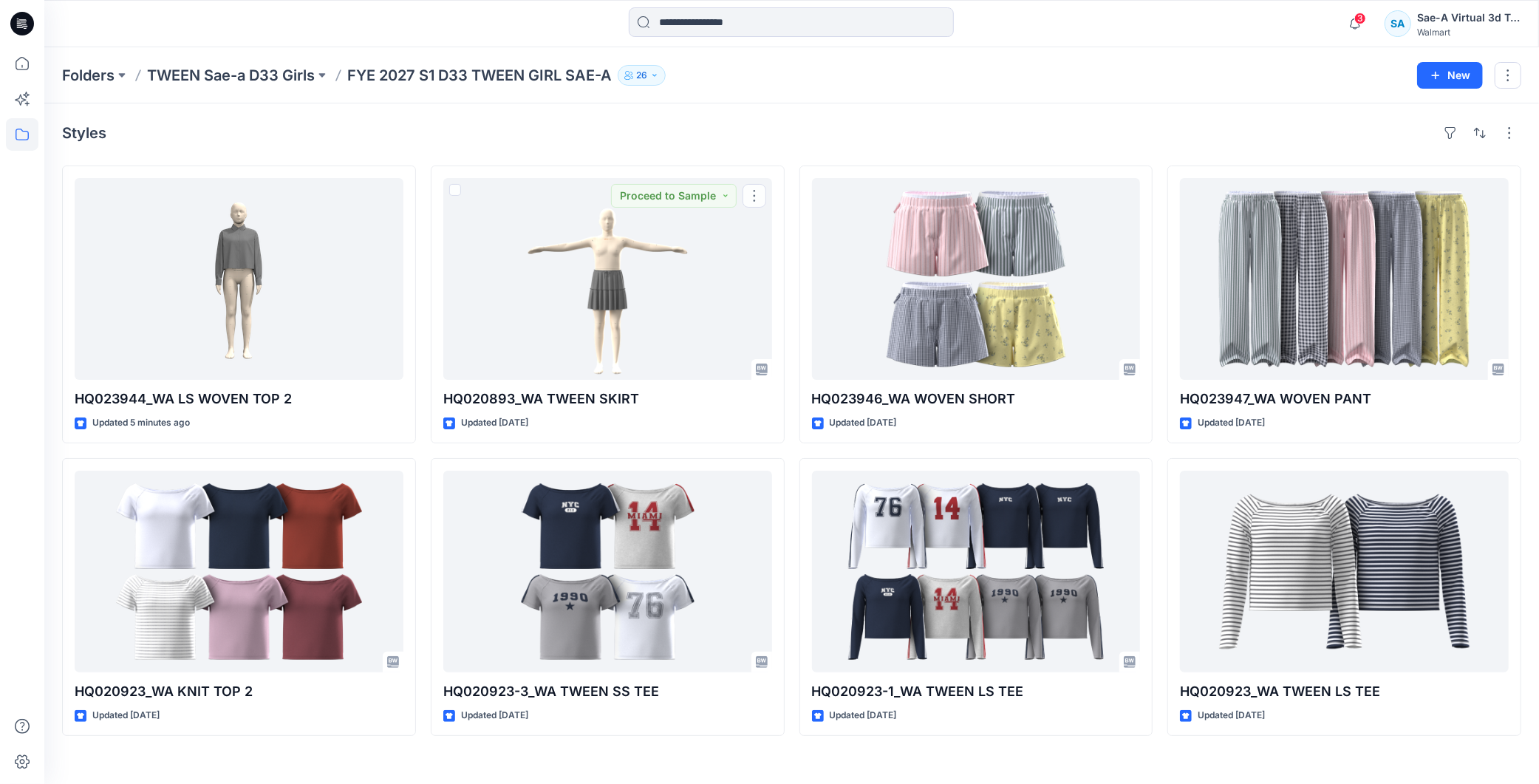
click at [277, 287] on div at bounding box center [239, 279] width 329 height 202
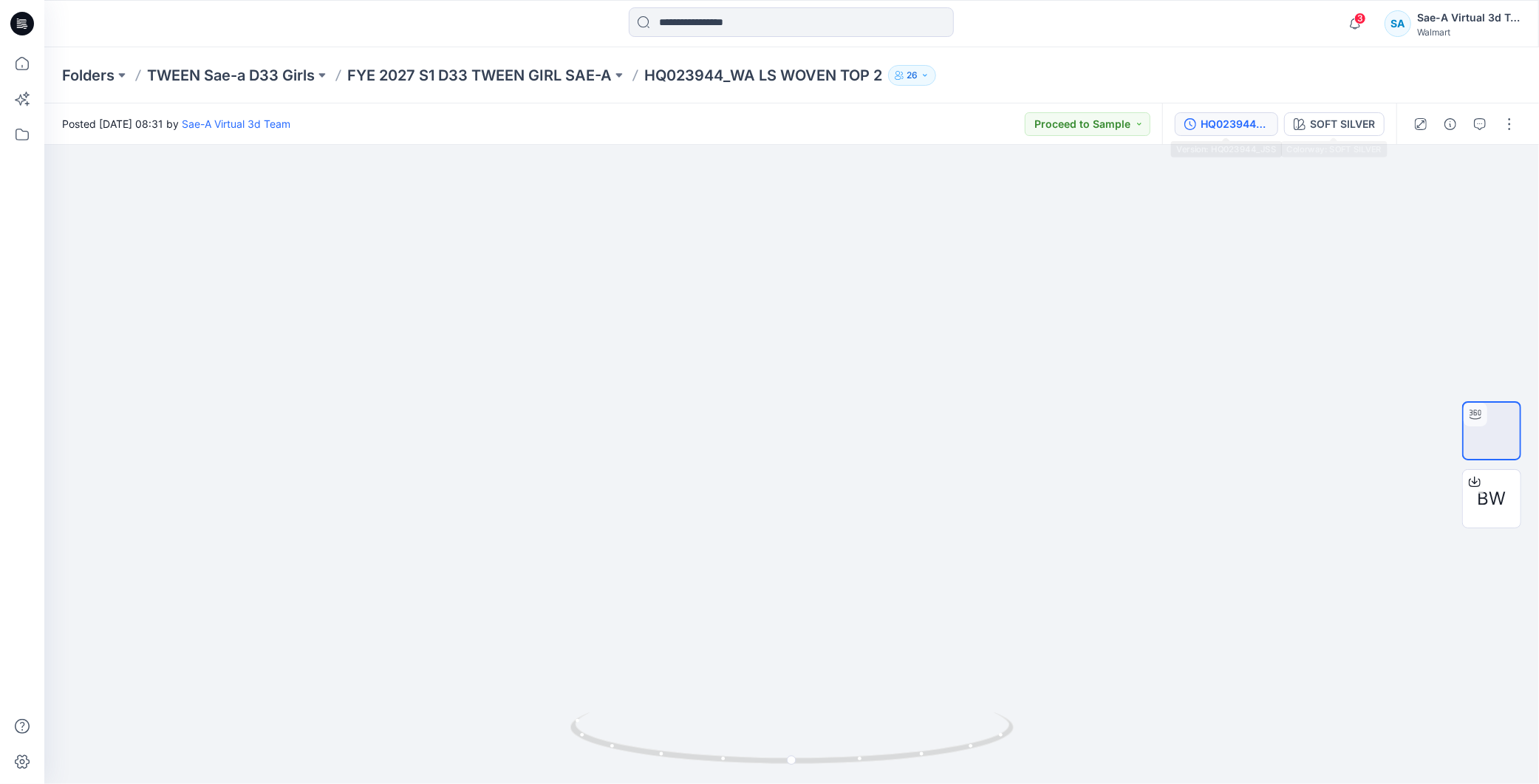
click at [1215, 130] on div "HQ023944_JSS" at bounding box center [1235, 124] width 68 height 16
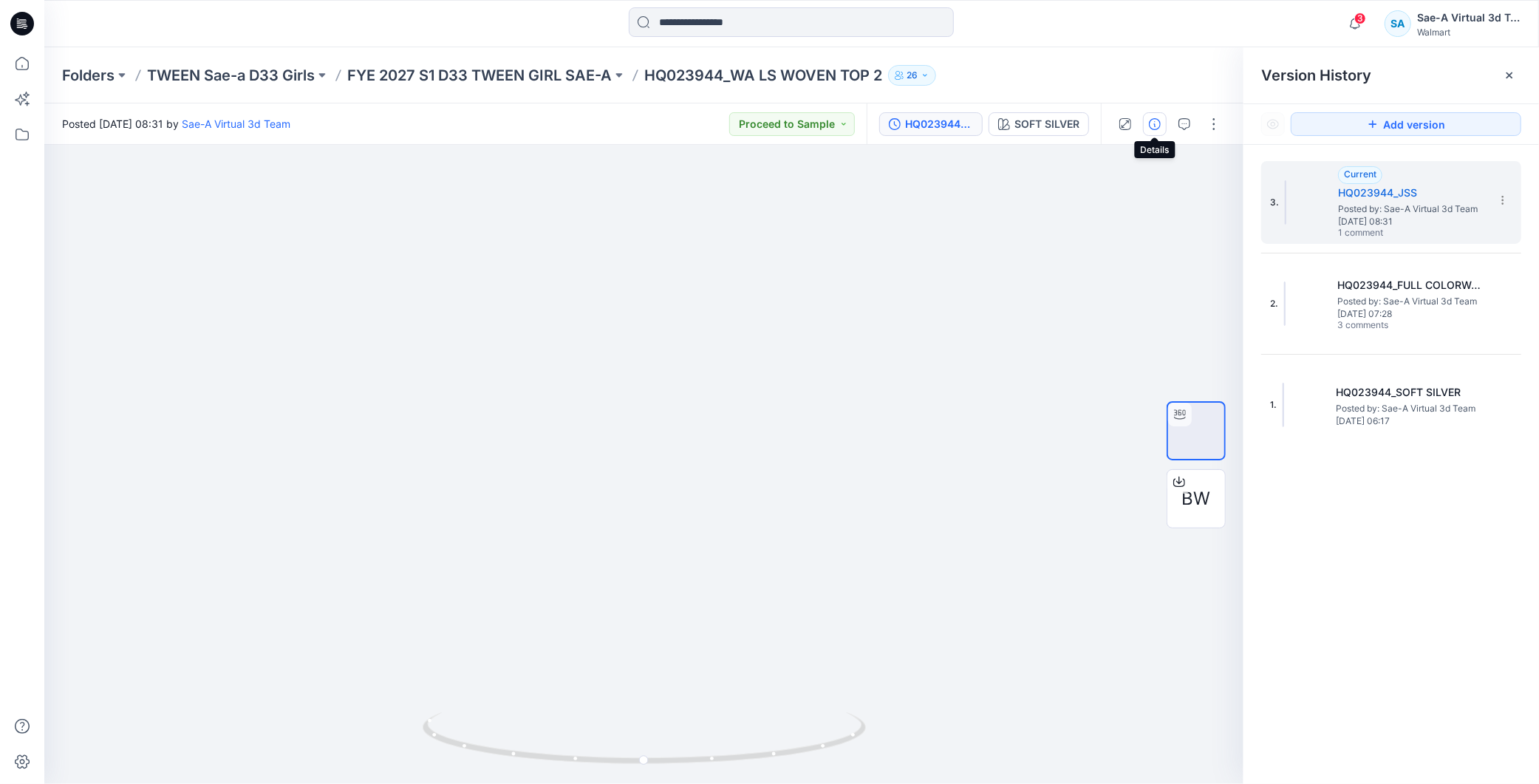
click at [1154, 121] on icon "button" at bounding box center [1154, 124] width 12 height 12
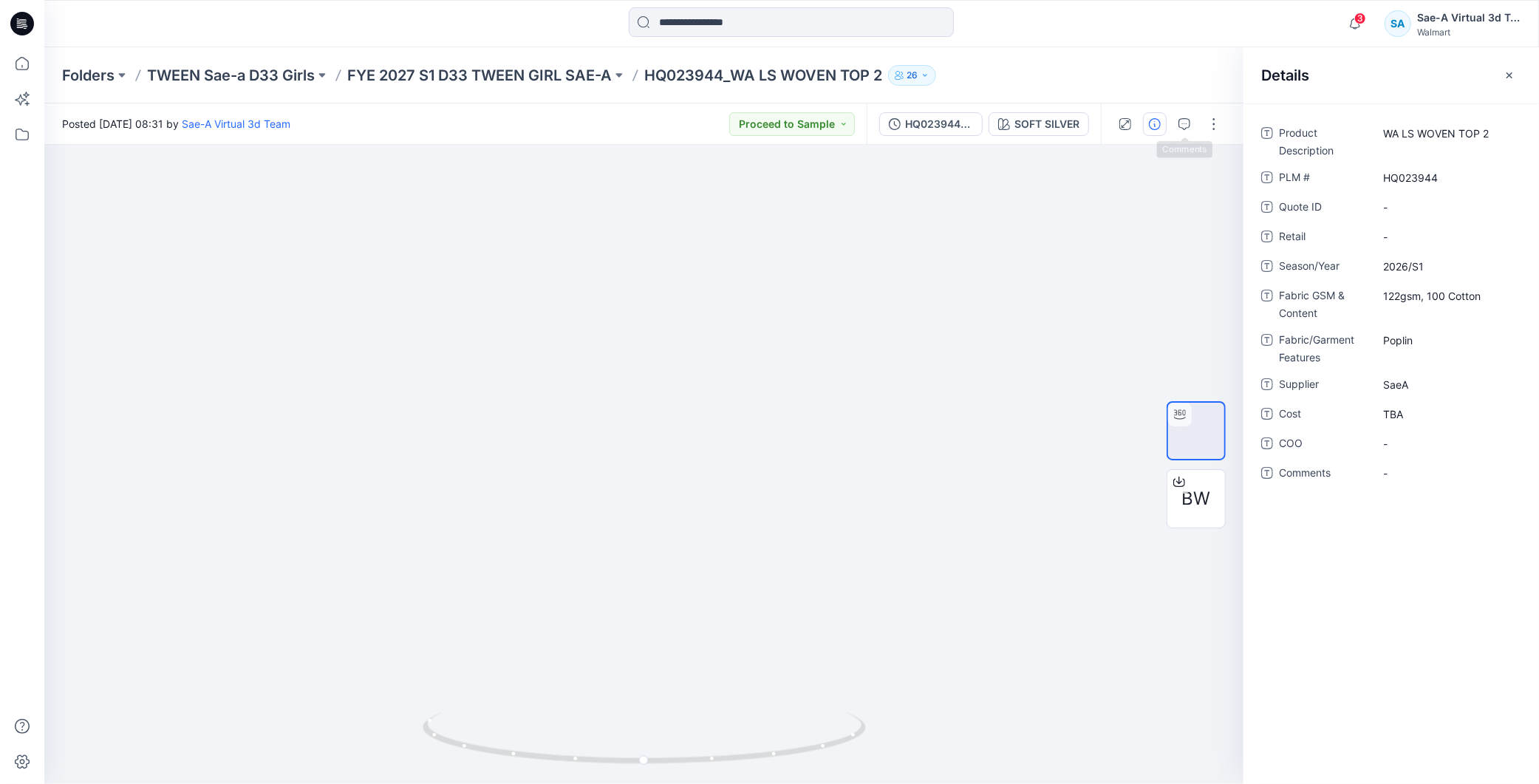
click at [1185, 126] on icon "button" at bounding box center [1184, 124] width 12 height 12
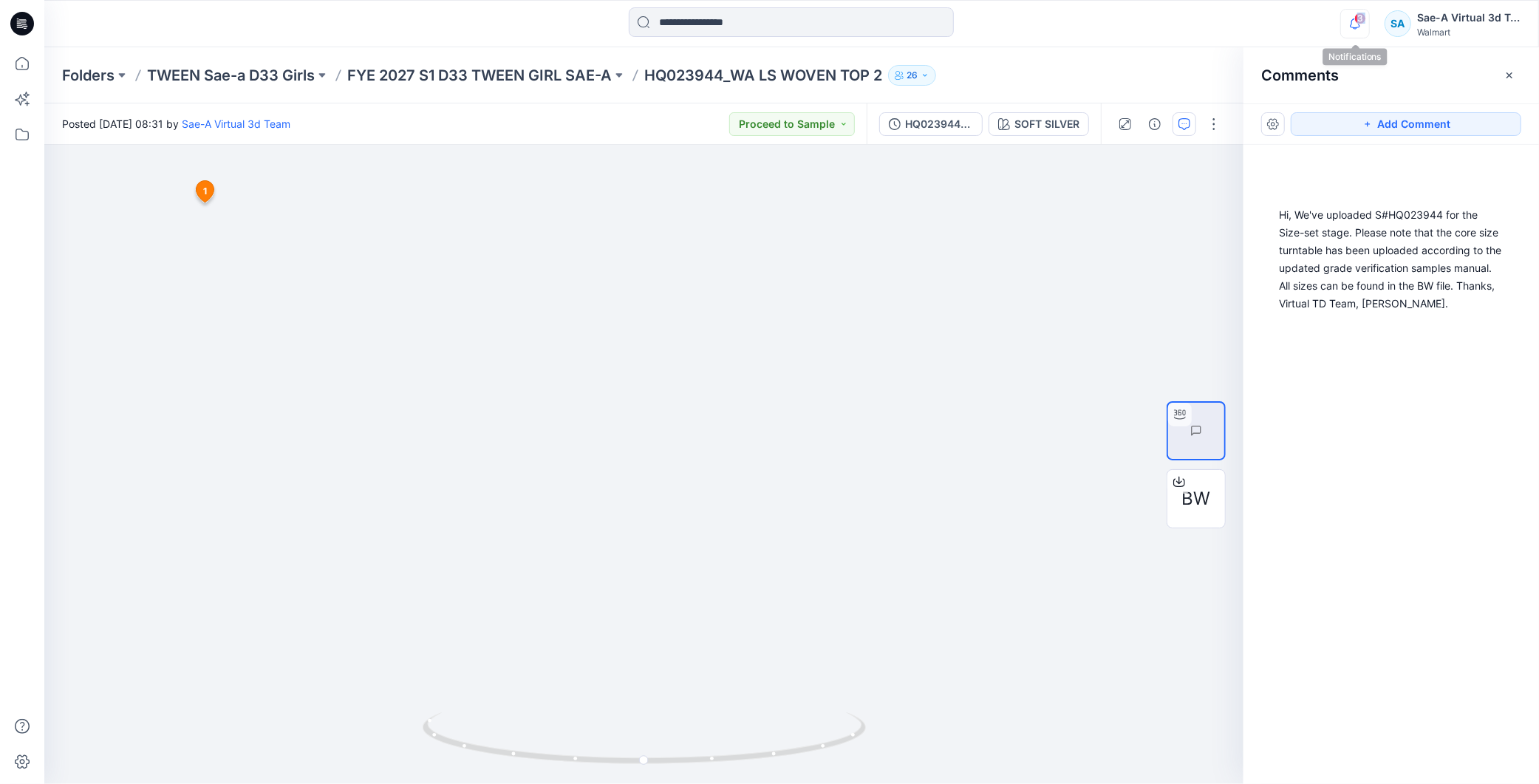
click at [1353, 16] on div "3" at bounding box center [1352, 14] width 24 height 12
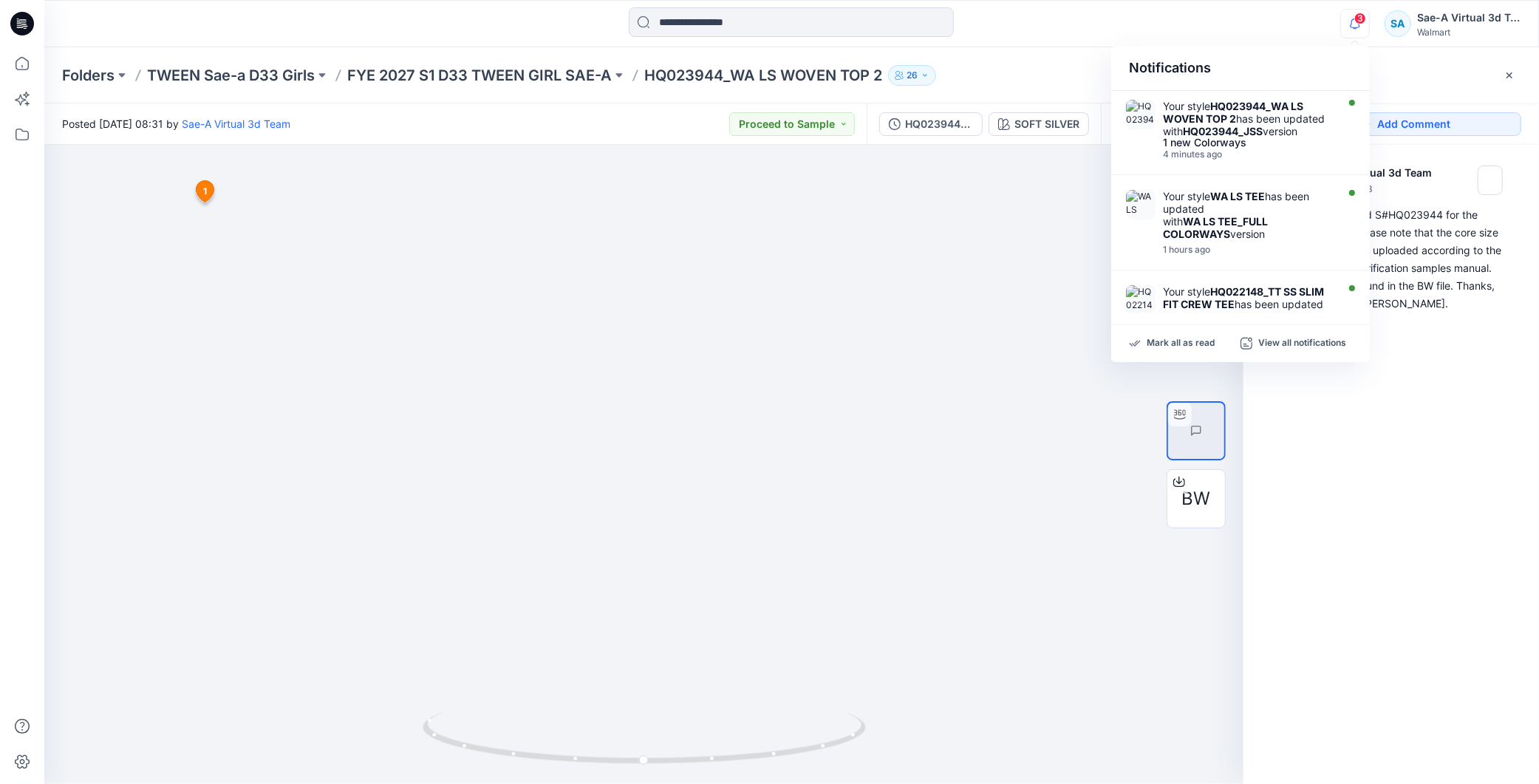
click at [1456, 490] on div "SA 1 Sae-A Virtual 3d Team September 08, 2025 15:38 Hi, We've uploaded S#HQ0239…" at bounding box center [1391, 436] width 296 height 584
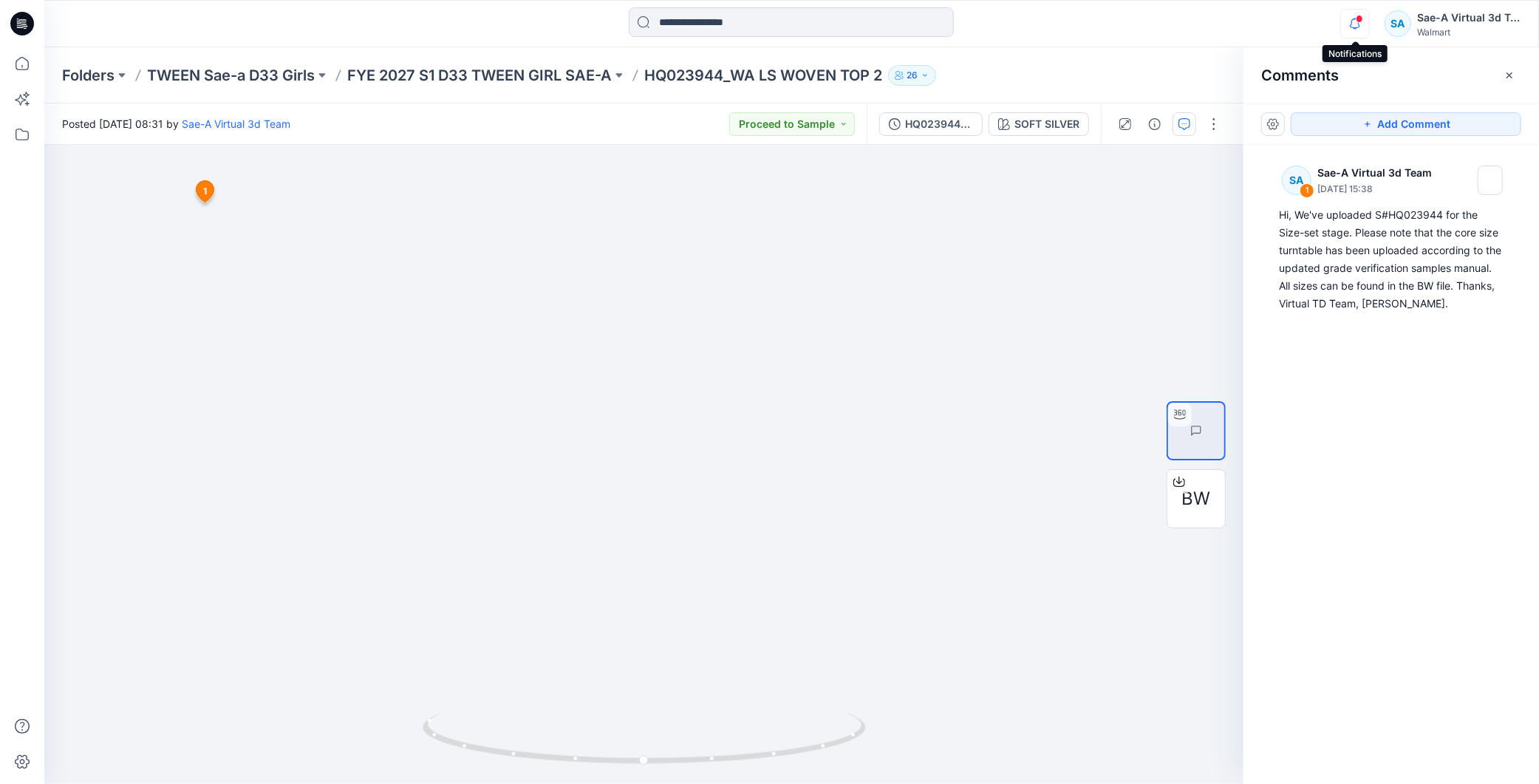
click at [1354, 16] on icon "button" at bounding box center [1355, 23] width 28 height 29
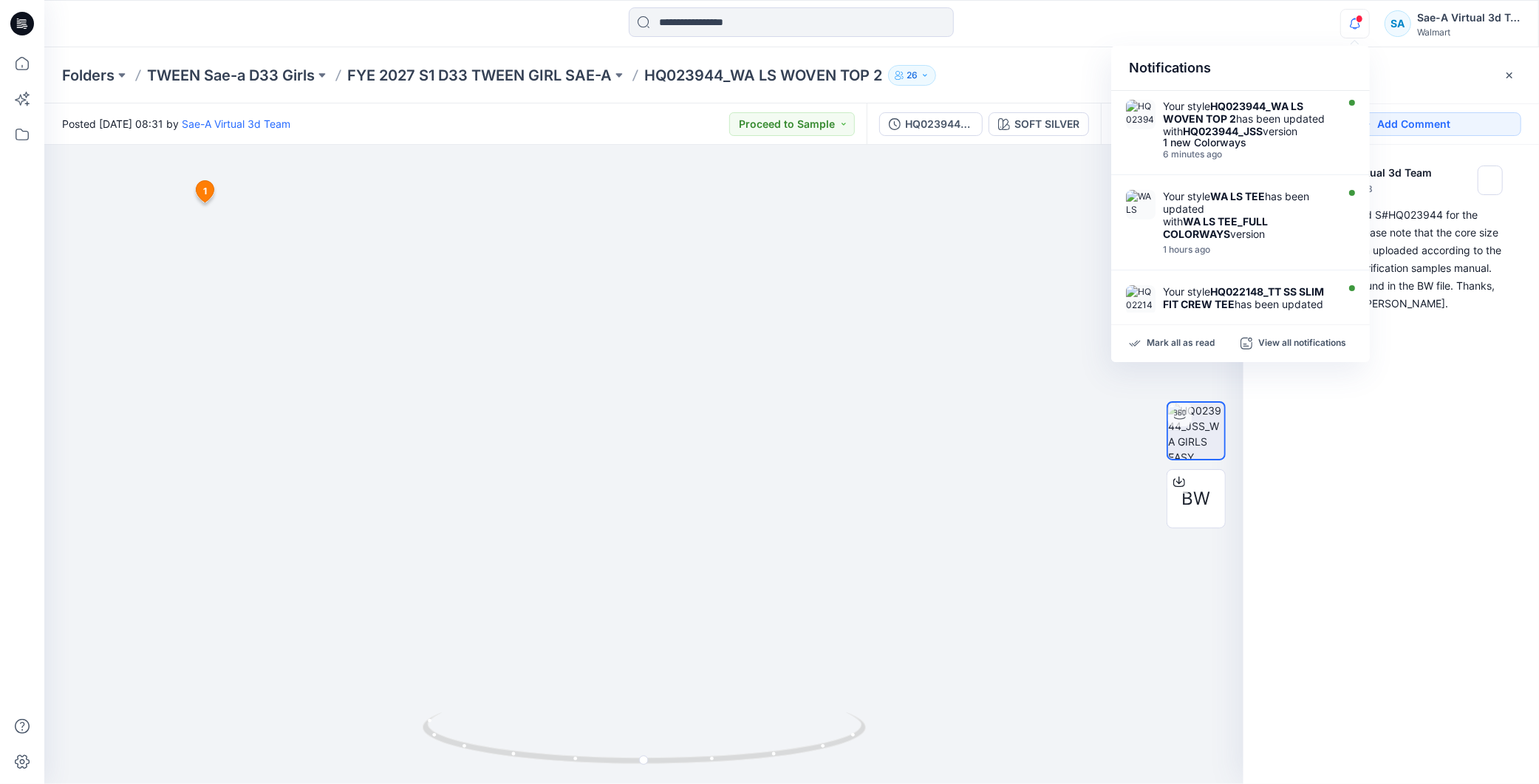
click at [1461, 496] on div "SA 1 Sae-A Virtual 3d Team September 08, 2025 15:38 Hi, We've uploaded S#HQ0239…" at bounding box center [1391, 436] width 296 height 584
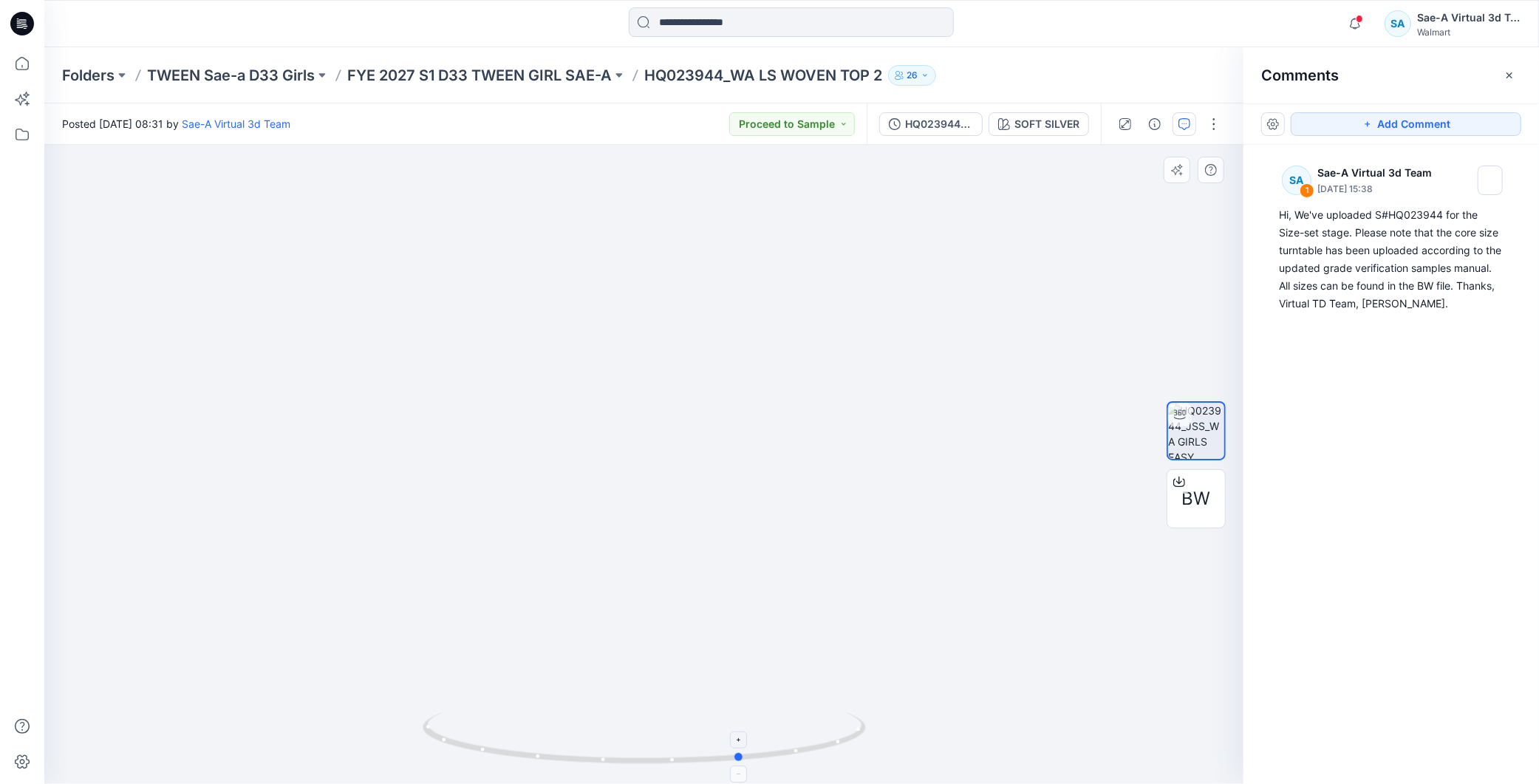
drag, startPoint x: 718, startPoint y: 763, endPoint x: 748, endPoint y: 755, distance: 31.0
click at [748, 755] on icon at bounding box center [646, 740] width 447 height 56
drag, startPoint x: 810, startPoint y: 720, endPoint x: 808, endPoint y: 734, distance: 14.1
click at [904, 708] on div at bounding box center [644, 464] width 1199 height 639
drag, startPoint x: 736, startPoint y: 763, endPoint x: 613, endPoint y: 747, distance: 124.0
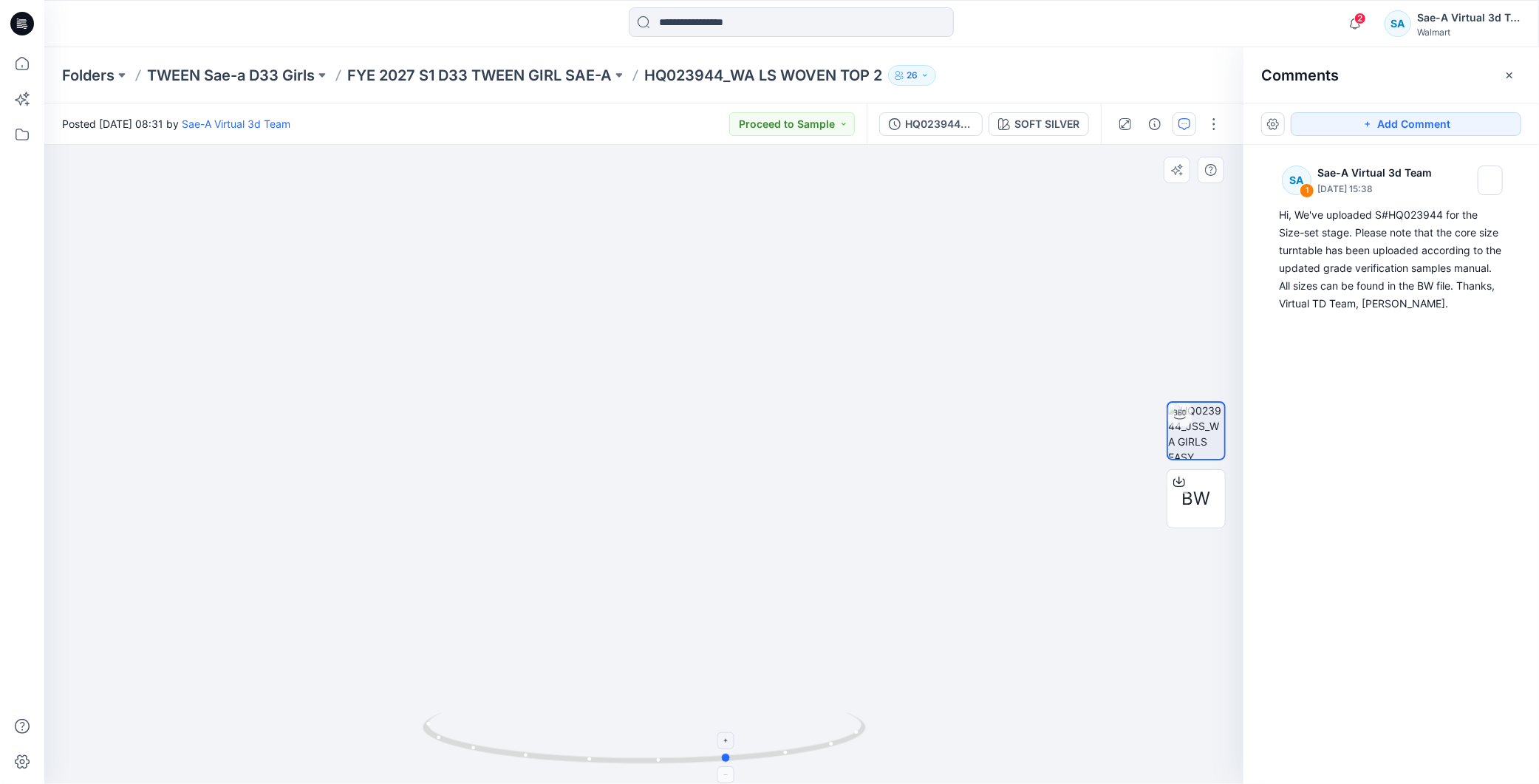
click at [608, 763] on icon at bounding box center [646, 740] width 447 height 56
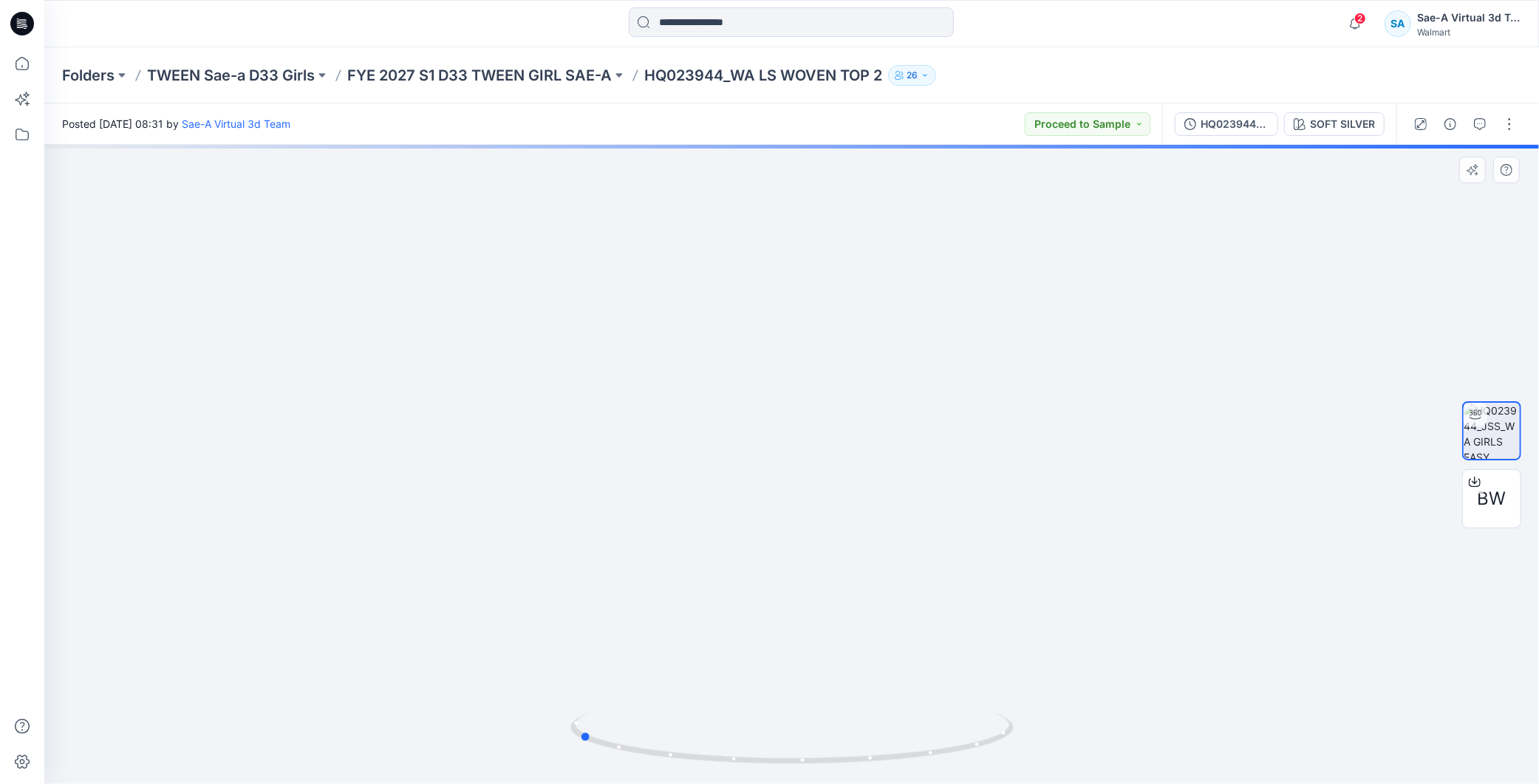
drag, startPoint x: 931, startPoint y: 763, endPoint x: 1162, endPoint y: 725, distance: 234.1
click at [1162, 725] on div at bounding box center [791, 464] width 1495 height 639
click at [592, 76] on p "FYE 2027 S1 D33 TWEEN GIRL SAE-A" at bounding box center [479, 75] width 265 height 21
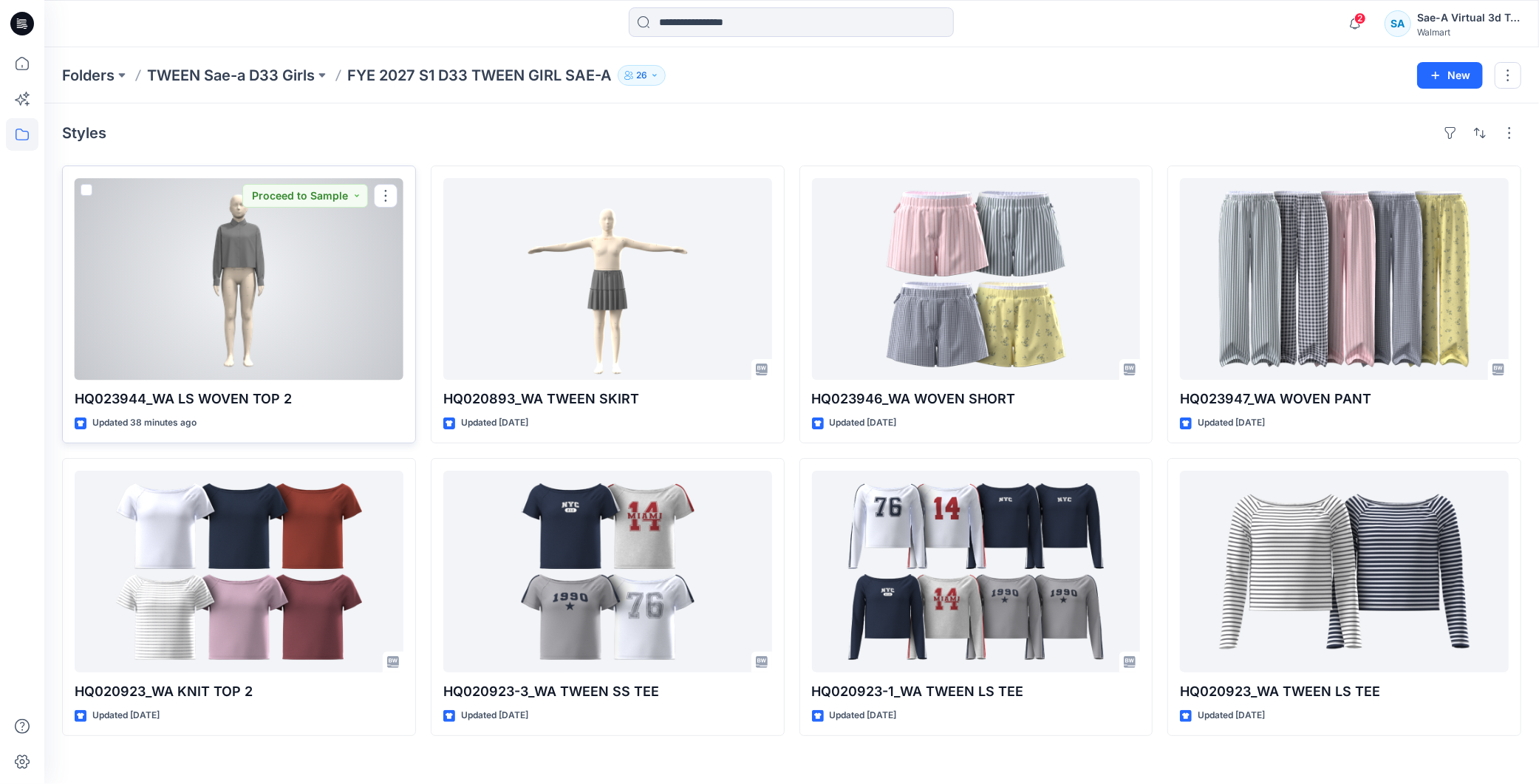
click at [304, 300] on div at bounding box center [239, 279] width 329 height 202
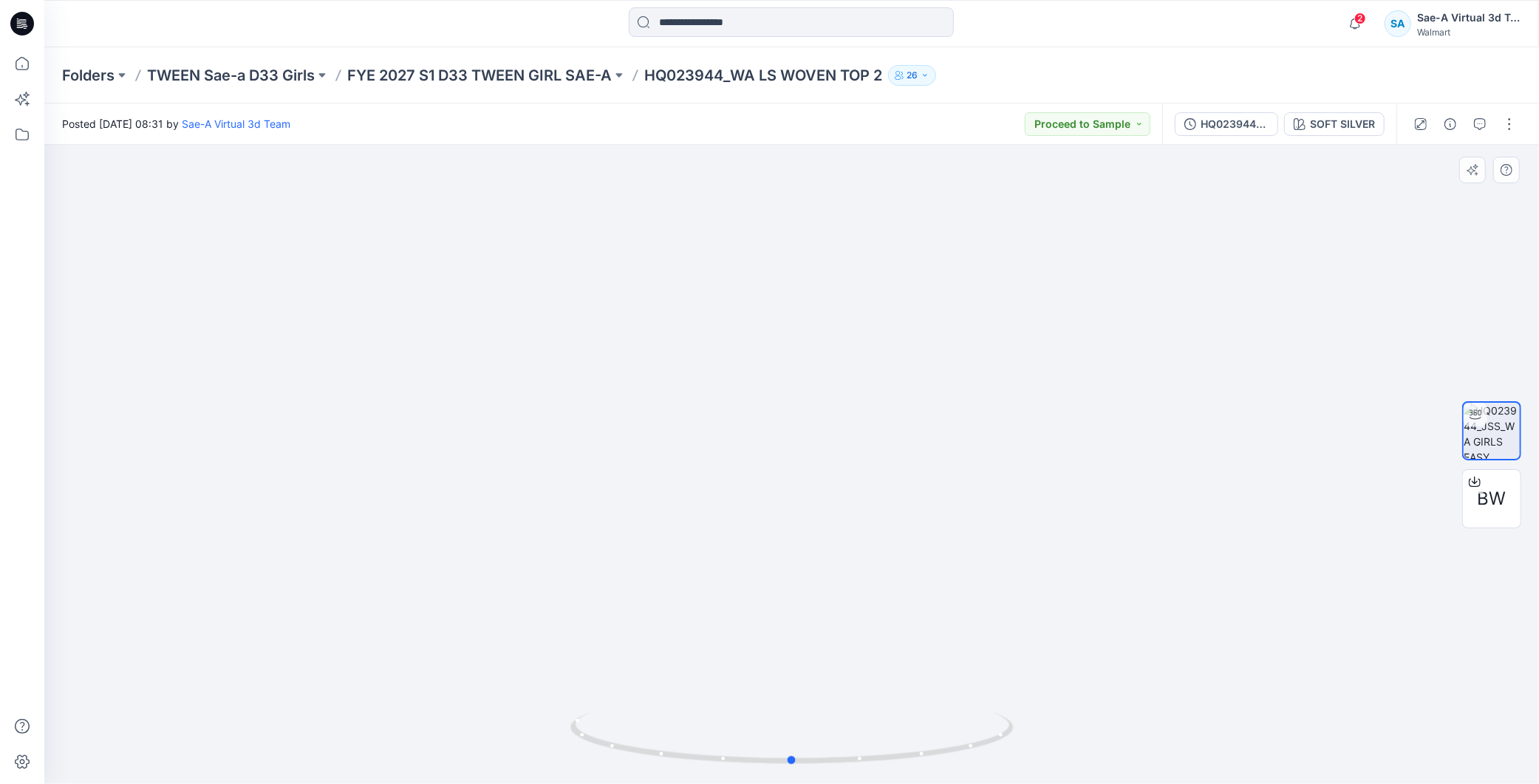
click at [1209, 464] on div at bounding box center [791, 464] width 1495 height 639
